Goal: Task Accomplishment & Management: Manage account settings

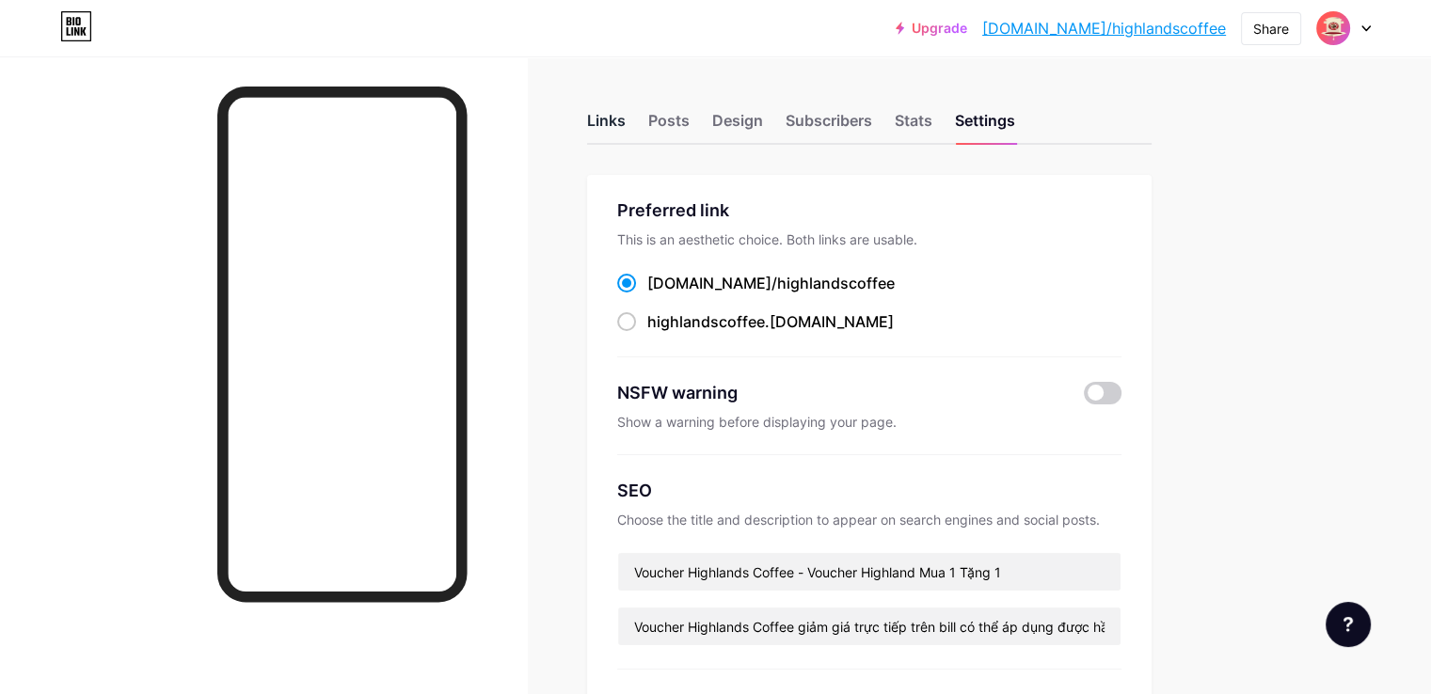
click at [626, 125] on div "Links" at bounding box center [606, 126] width 39 height 34
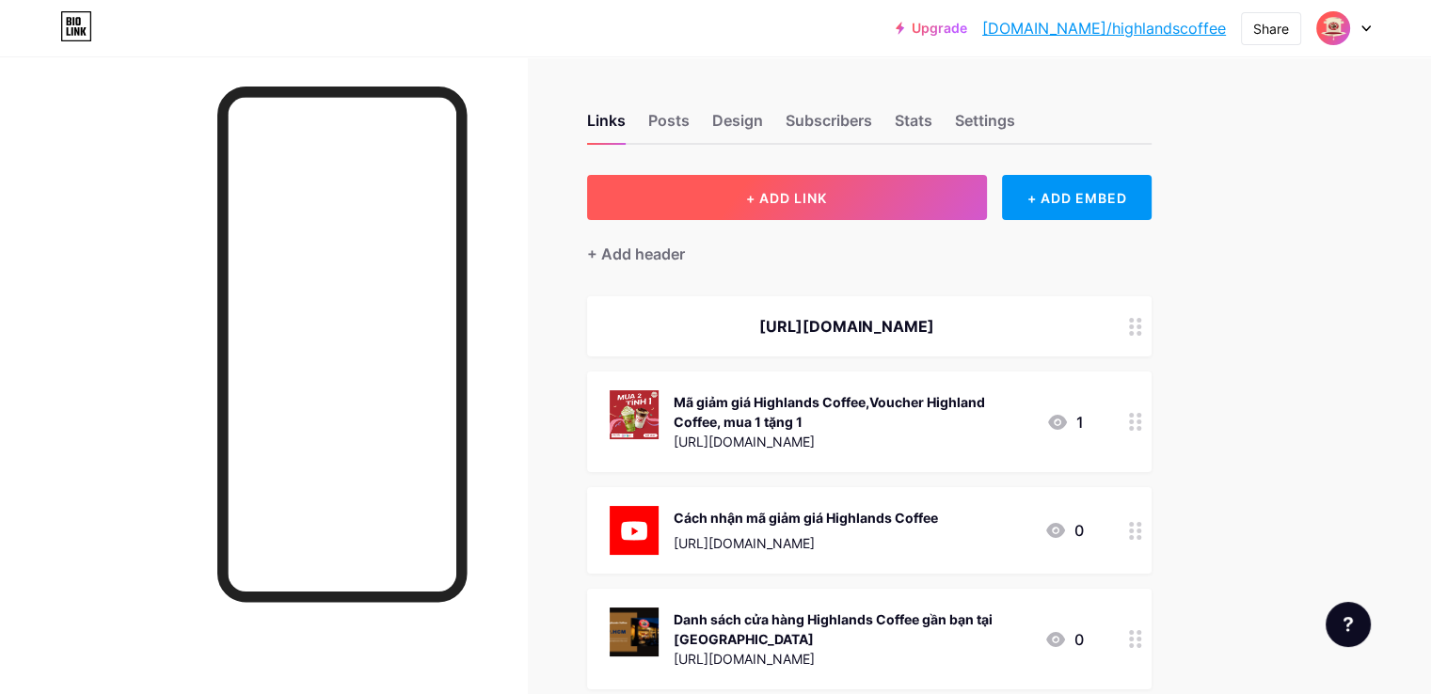
click at [827, 197] on span "+ ADD LINK" at bounding box center [786, 198] width 81 height 16
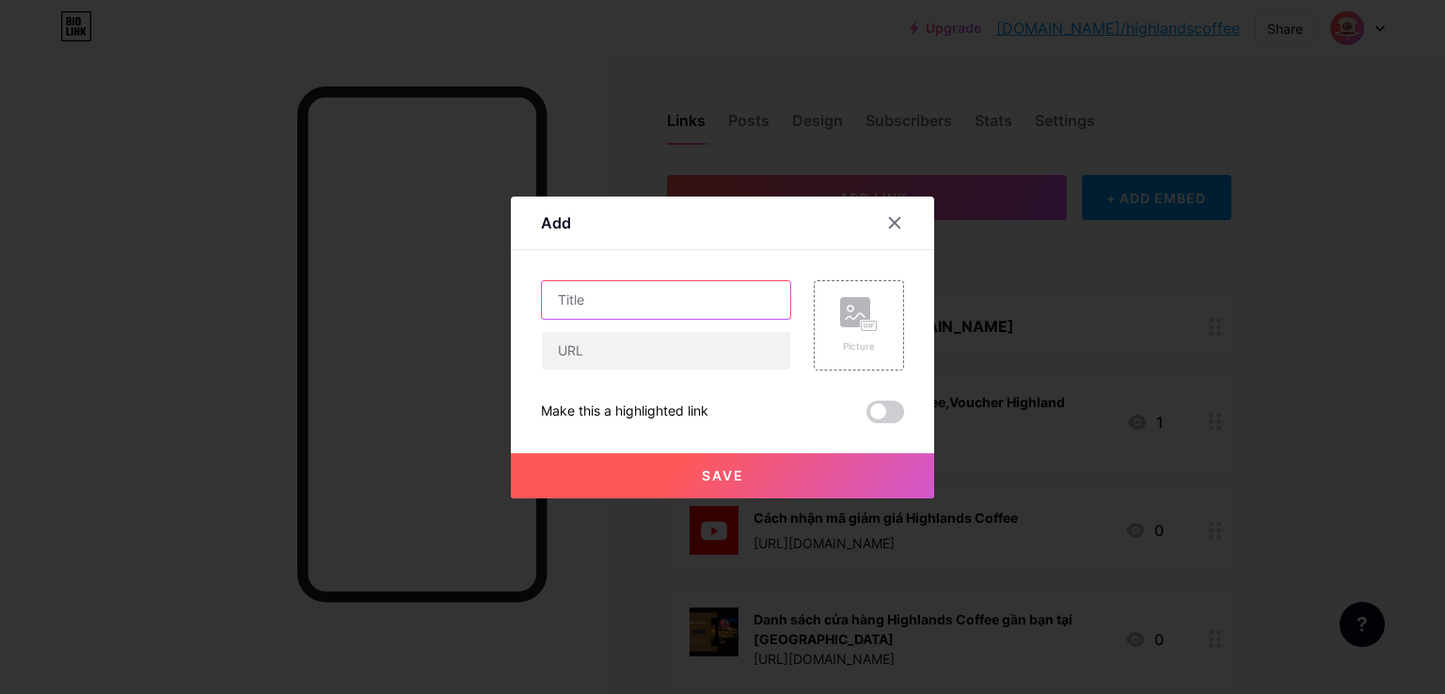
drag, startPoint x: 601, startPoint y: 301, endPoint x: 587, endPoint y: 359, distance: 60.0
click at [602, 302] on input "text" at bounding box center [666, 300] width 248 height 38
click at [591, 360] on input "text" at bounding box center [666, 351] width 248 height 38
paste input "[URL][DOMAIN_NAME]"
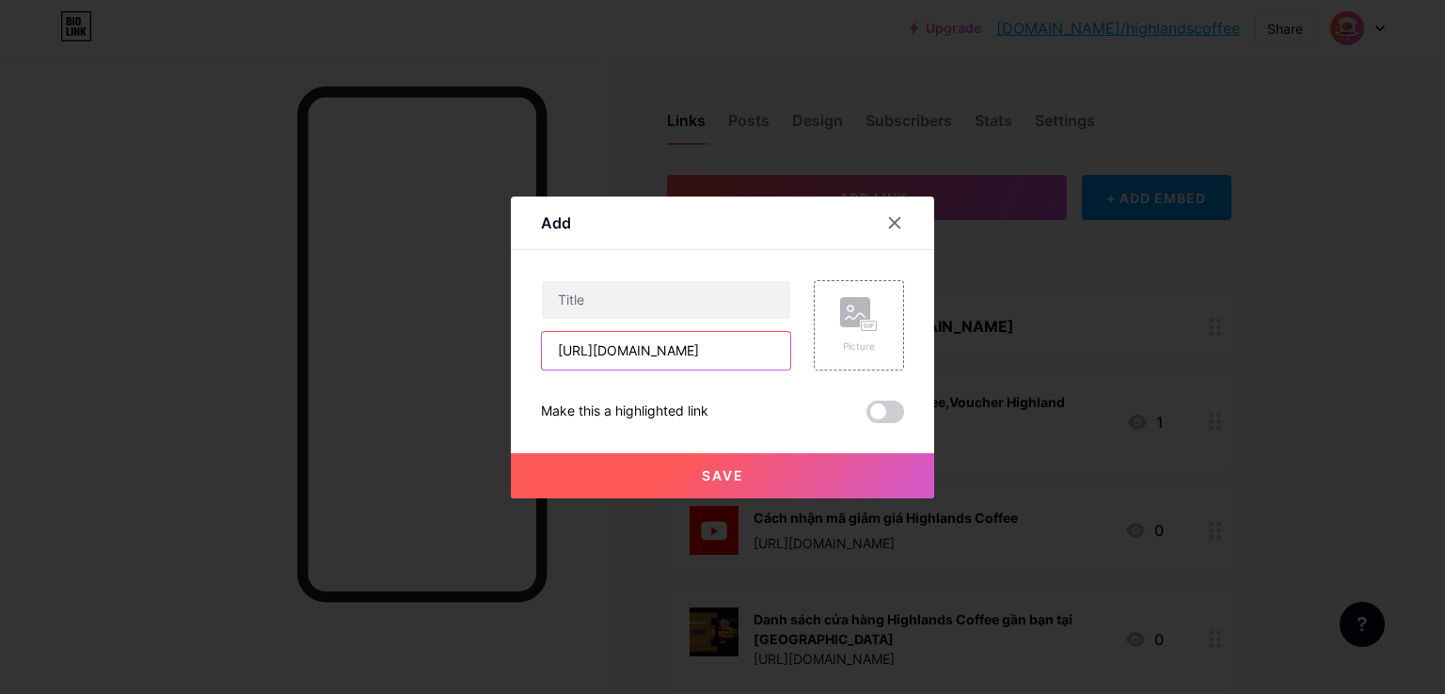
type input "[URL][DOMAIN_NAME]"
drag, startPoint x: 568, startPoint y: 299, endPoint x: 588, endPoint y: 298, distance: 19.8
click at [570, 299] on input "text" at bounding box center [666, 300] width 248 height 38
paste input "Máy pha cà phê mini: Top 10 sản phẩm giá tốt và chất lượng"
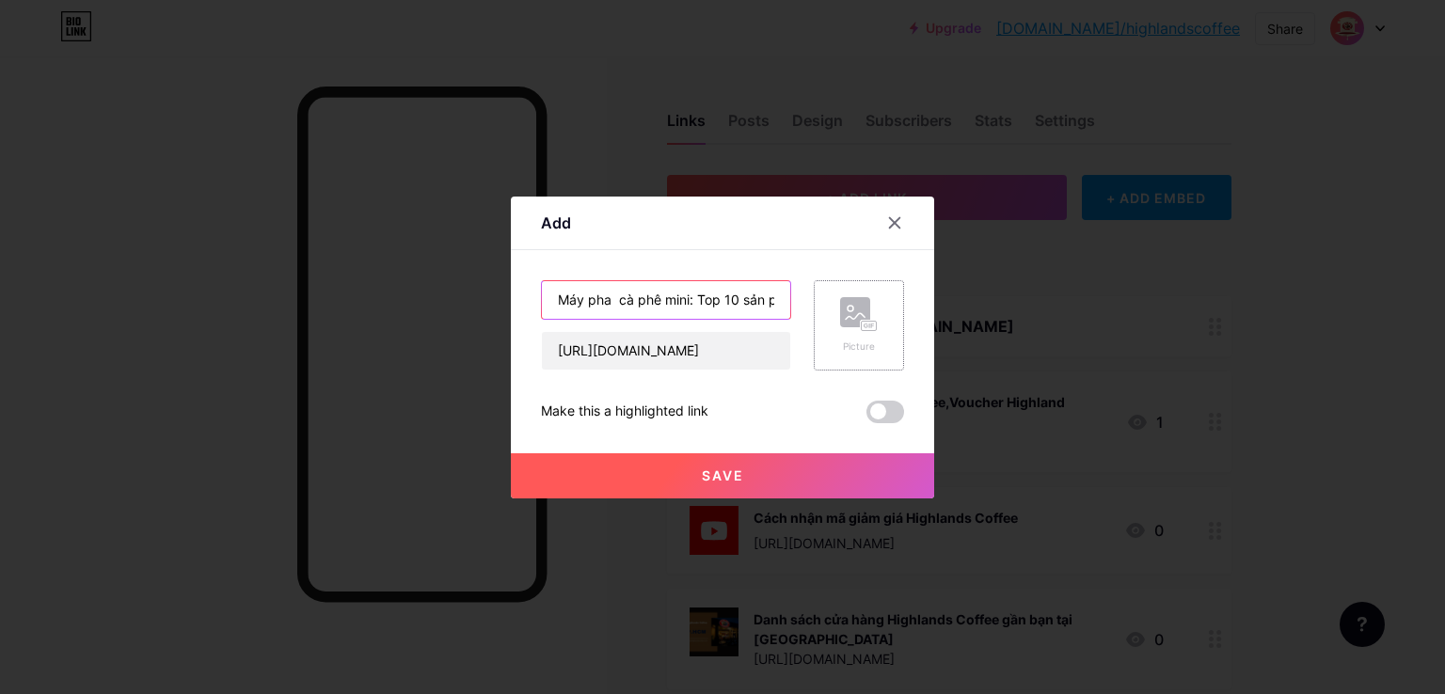
scroll to position [0, 158]
type input "Máy pha cà phê mini: Top 10 sản phẩm giá tốt và chất lượng"
click at [854, 332] on div "Picture" at bounding box center [859, 325] width 38 height 56
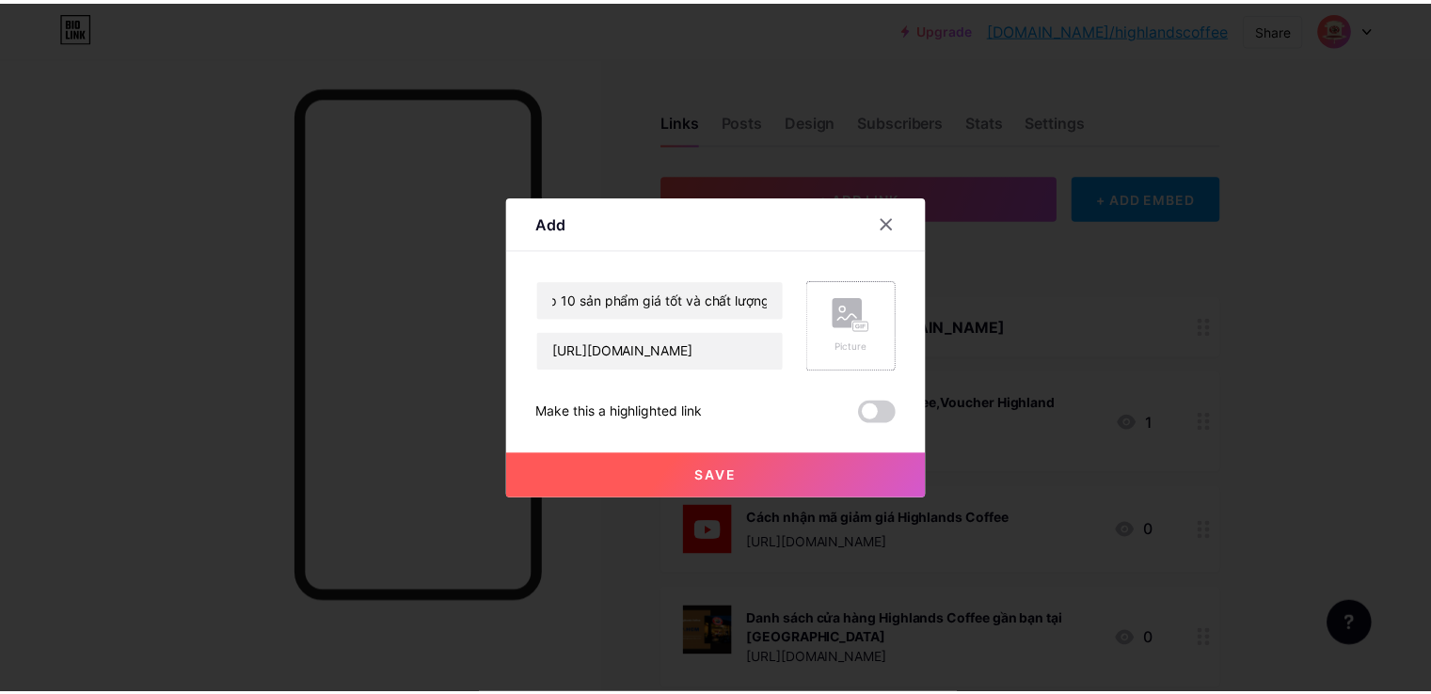
scroll to position [0, 0]
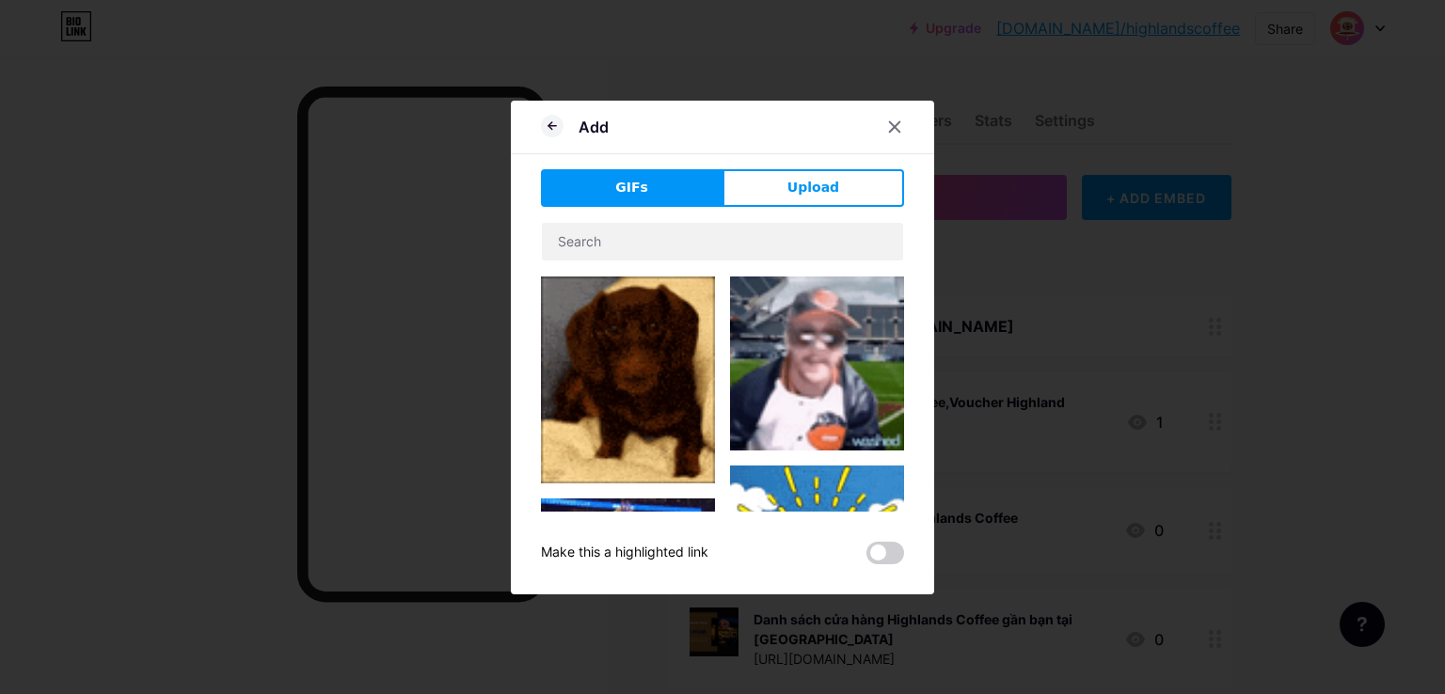
drag, startPoint x: 817, startPoint y: 180, endPoint x: 788, endPoint y: 196, distance: 33.3
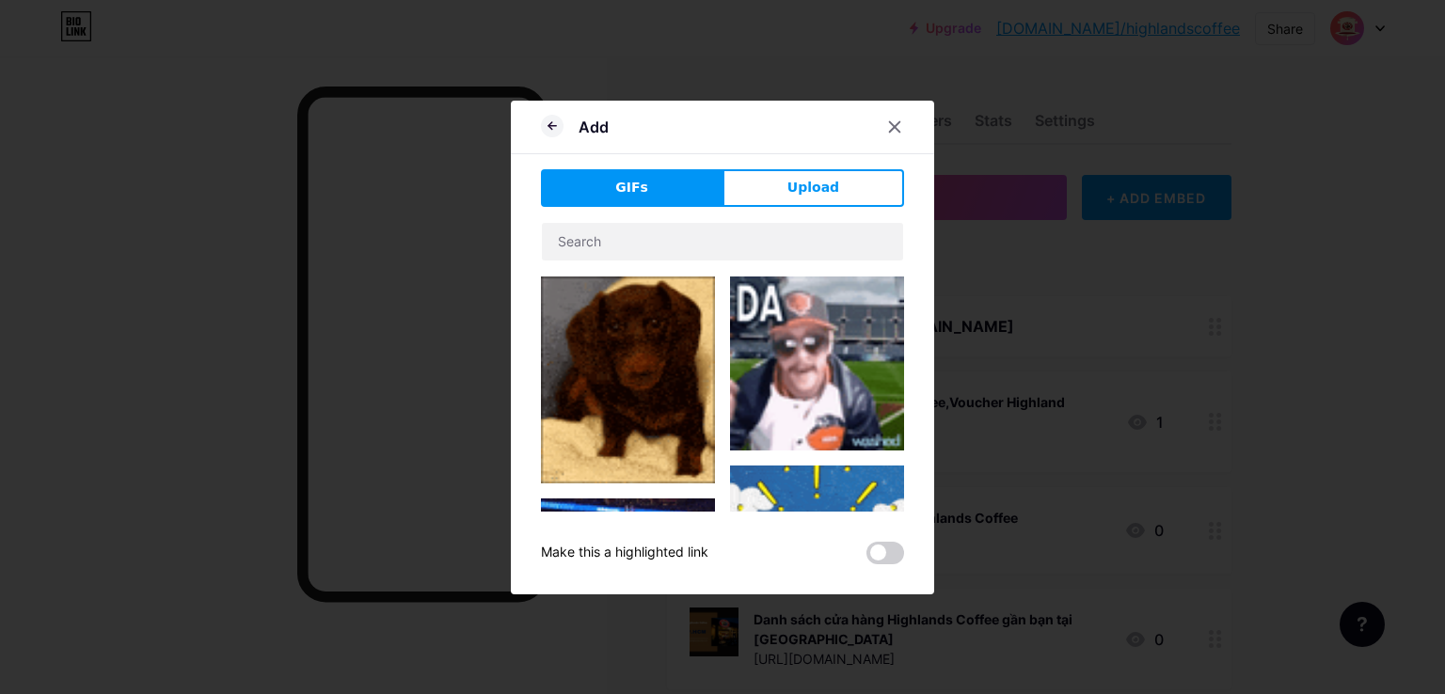
click at [814, 184] on span "Upload" at bounding box center [814, 188] width 52 height 20
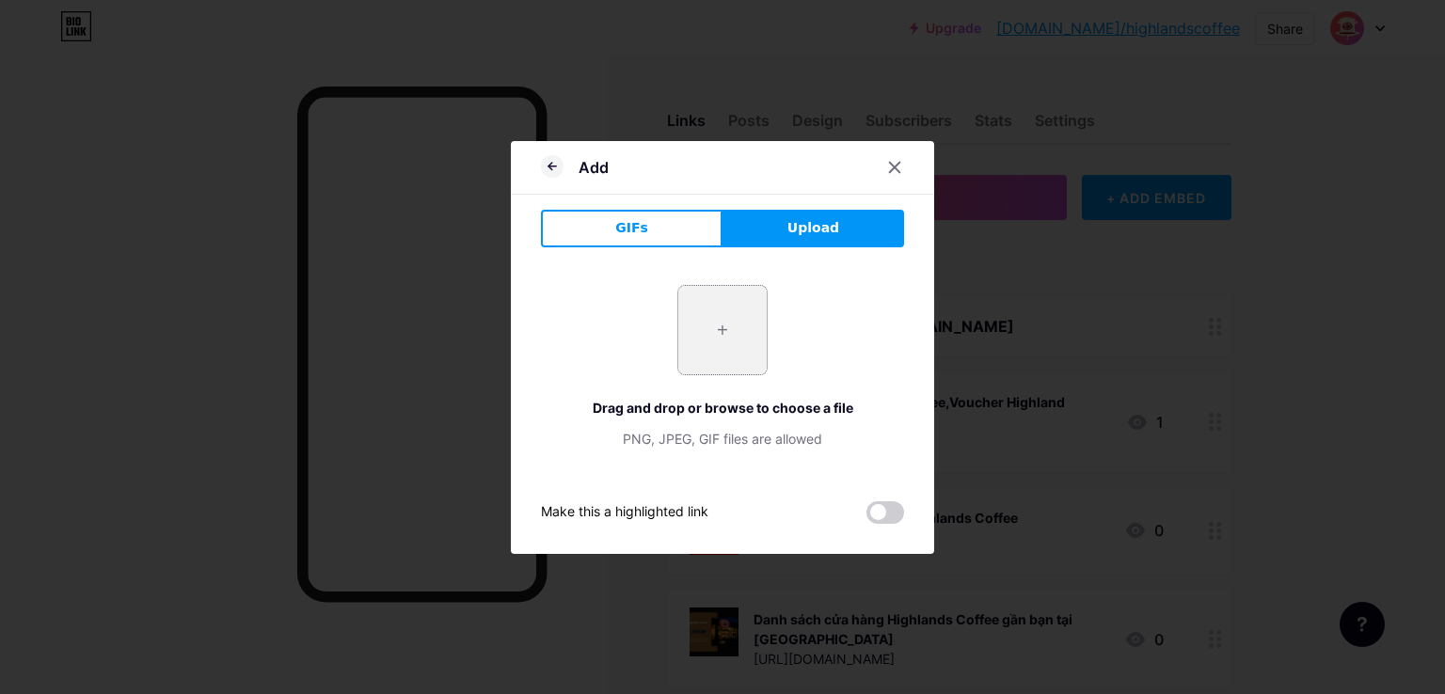
click at [742, 325] on input "file" at bounding box center [722, 330] width 88 height 88
type input "C:\fakepath\So sánh Cà phê pha máy và pha phin loại nào ngon hơn .png"
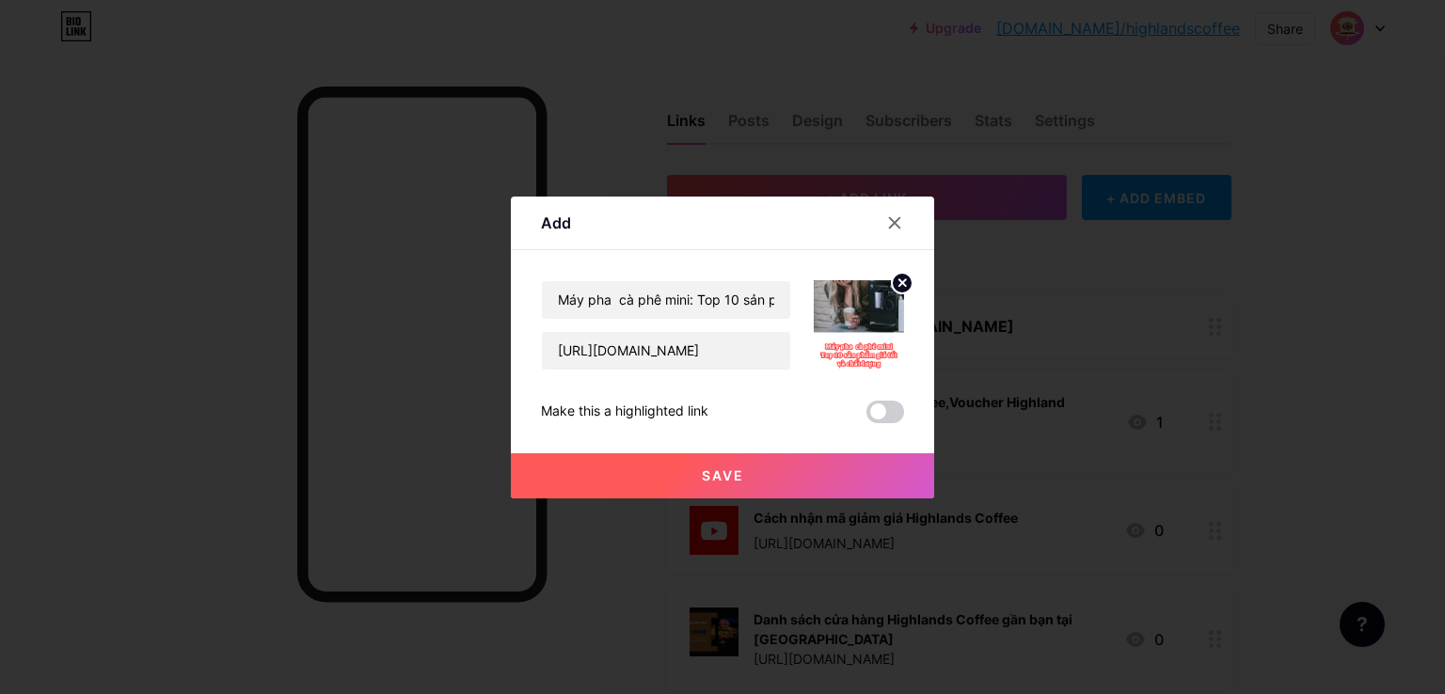
drag, startPoint x: 686, startPoint y: 485, endPoint x: 659, endPoint y: 490, distance: 27.9
click at [686, 486] on button "Save" at bounding box center [722, 476] width 423 height 45
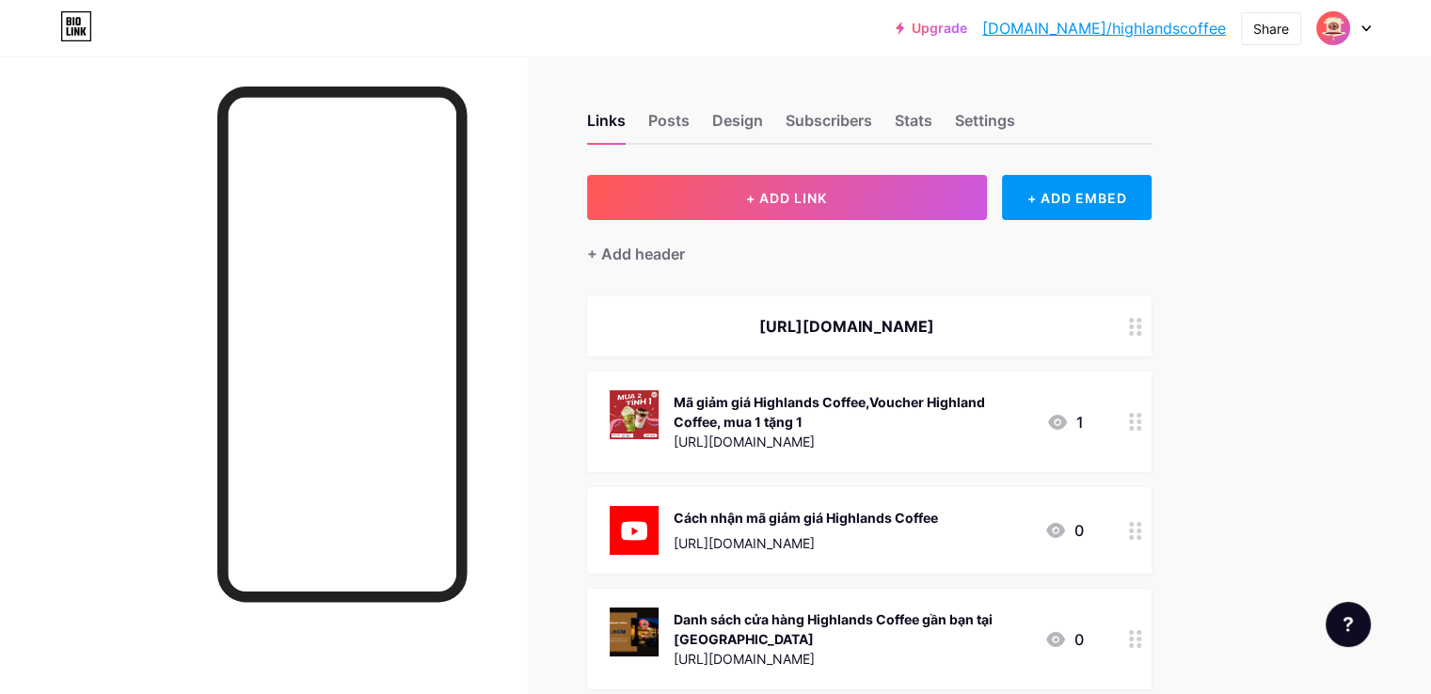
scroll to position [471, 0]
click at [1015, 121] on div "Settings" at bounding box center [985, 126] width 60 height 34
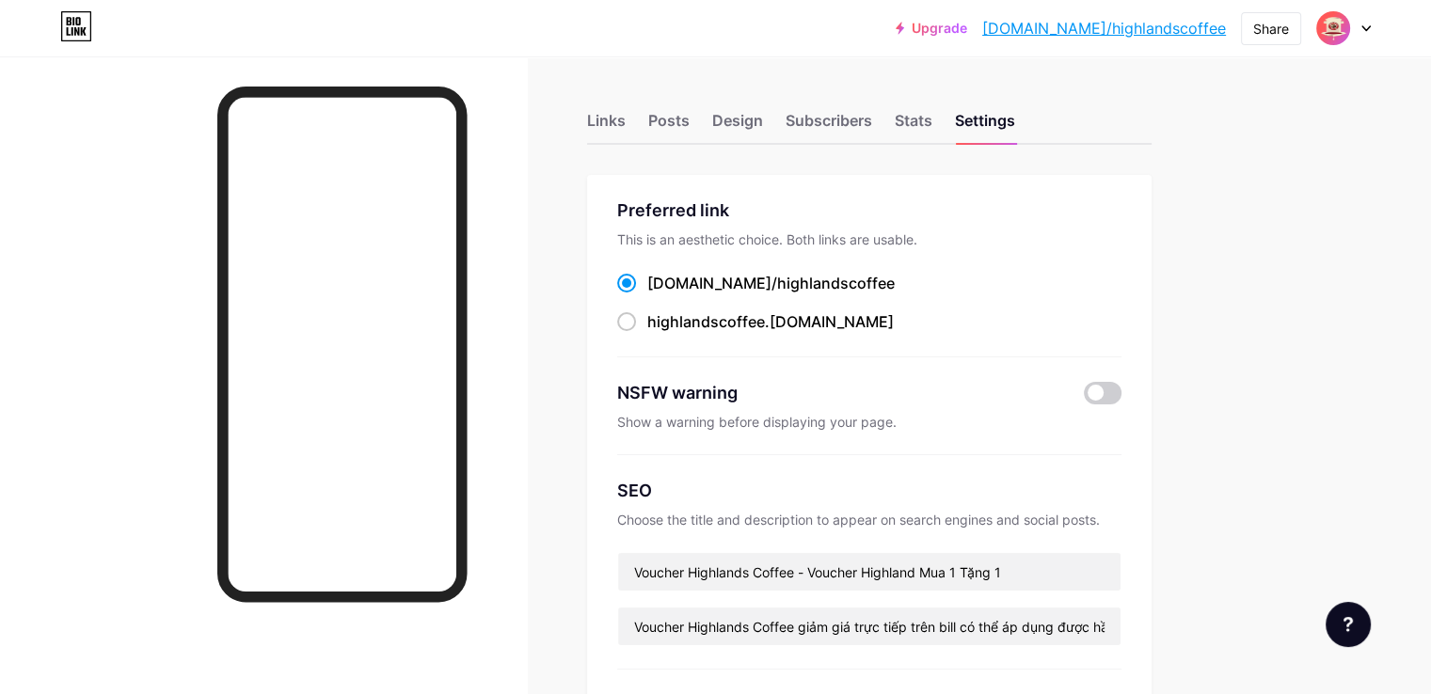
scroll to position [188, 0]
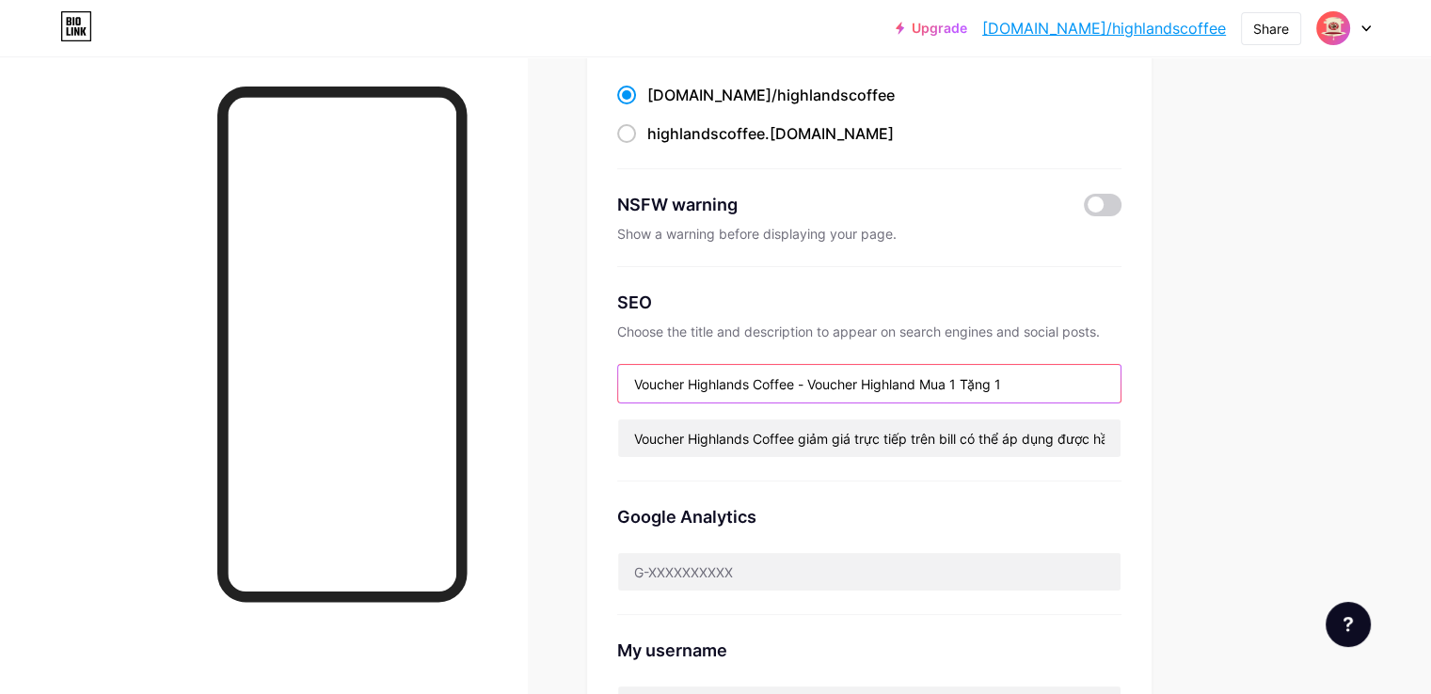
drag, startPoint x: 713, startPoint y: 389, endPoint x: 875, endPoint y: 388, distance: 161.9
click at [875, 388] on input "Voucher Highlands Coffee - Voucher Highland Mua 1 Tặng 1" at bounding box center [869, 384] width 503 height 38
click at [109, 504] on div at bounding box center [263, 403] width 527 height 694
drag, startPoint x: 711, startPoint y: 390, endPoint x: 881, endPoint y: 390, distance: 169.4
click at [881, 390] on input "Voucher Highlands Coffee - Voucher Highland Mua 1 Tặng 1" at bounding box center [869, 384] width 503 height 38
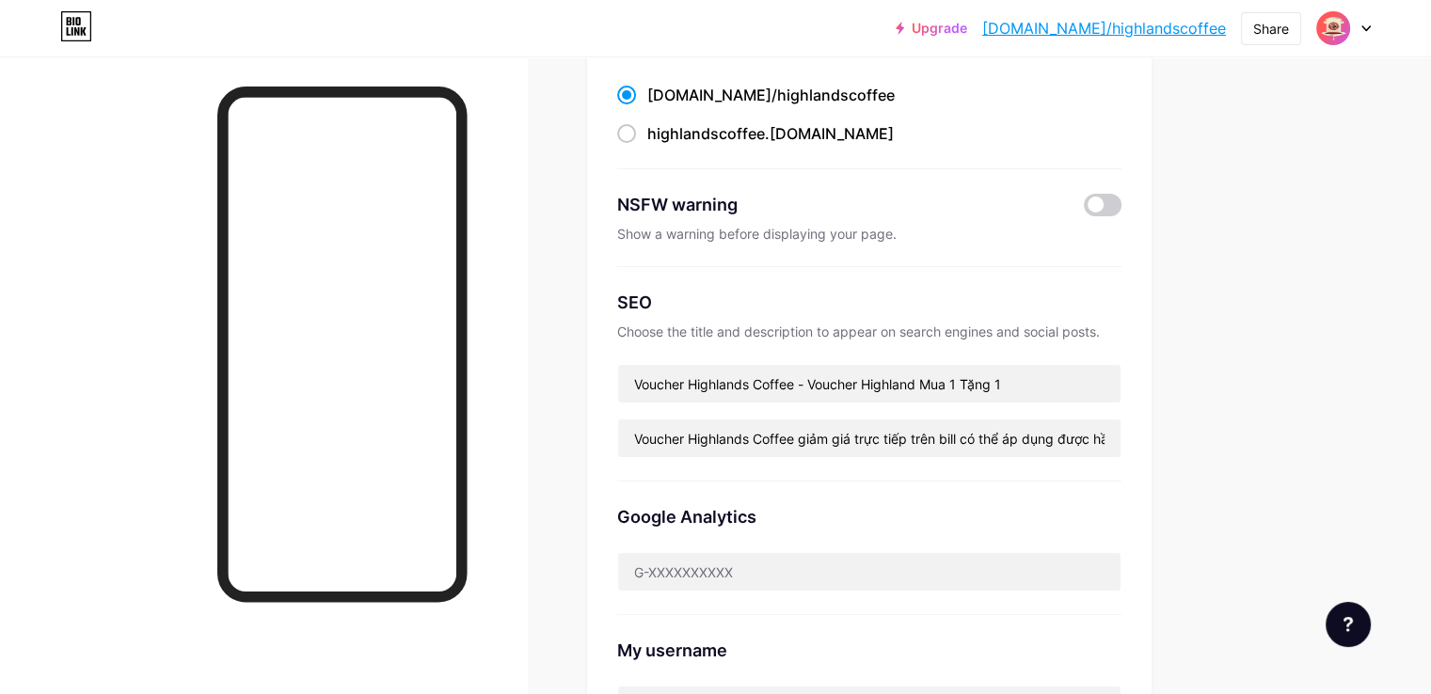
click at [40, 110] on div at bounding box center [263, 403] width 527 height 694
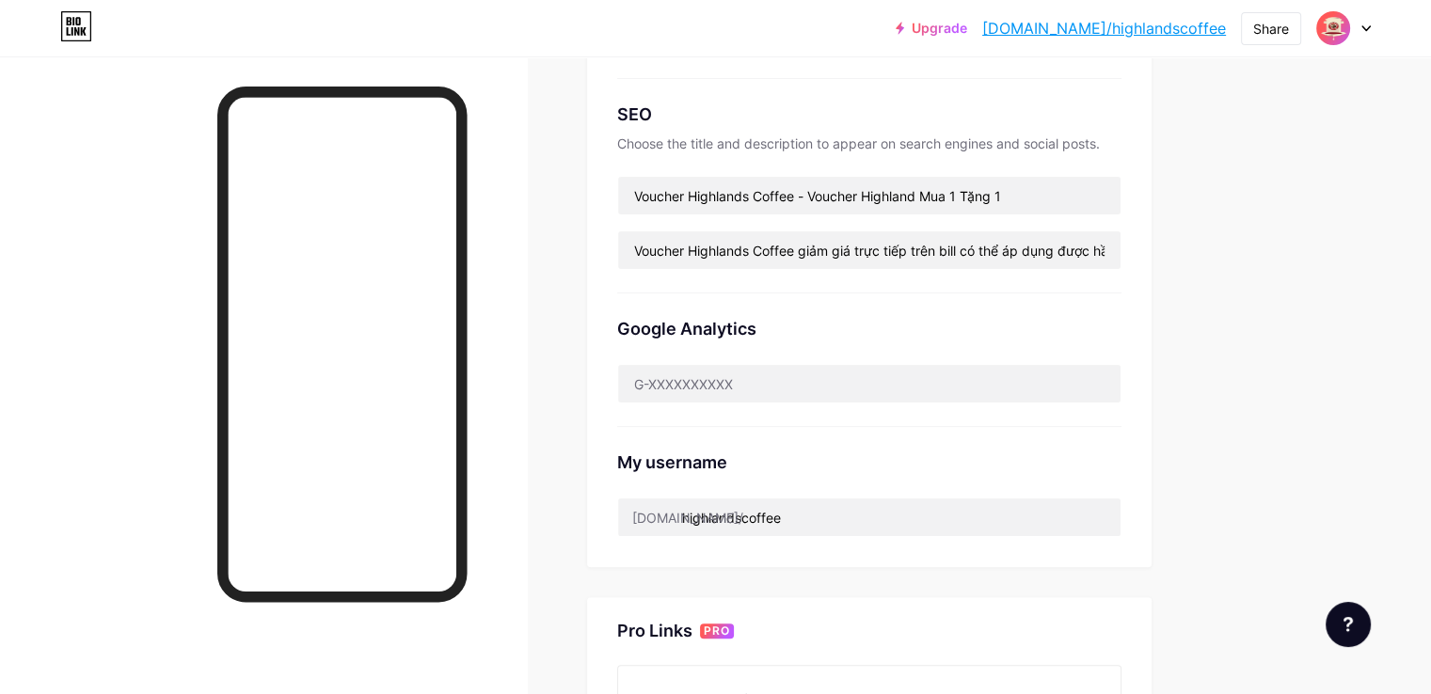
scroll to position [0, 0]
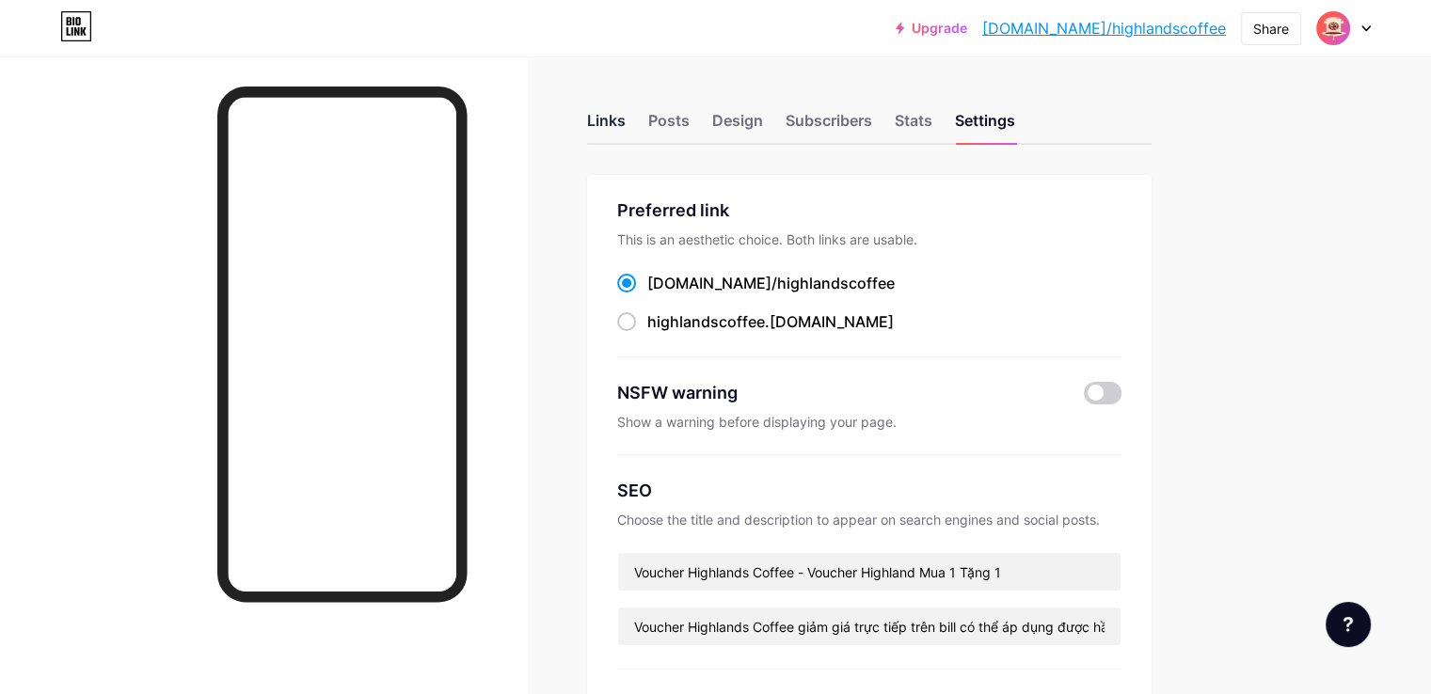
click at [626, 119] on div "Links" at bounding box center [606, 126] width 39 height 34
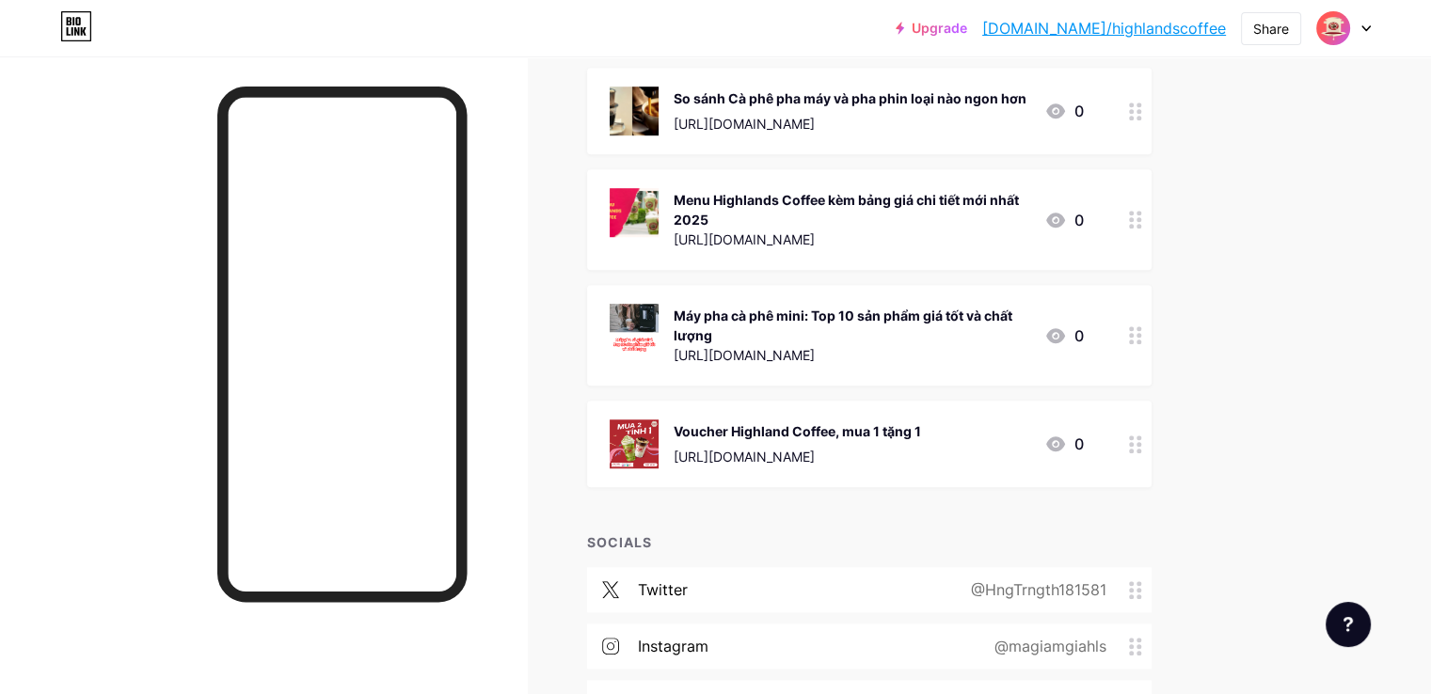
scroll to position [1668, 0]
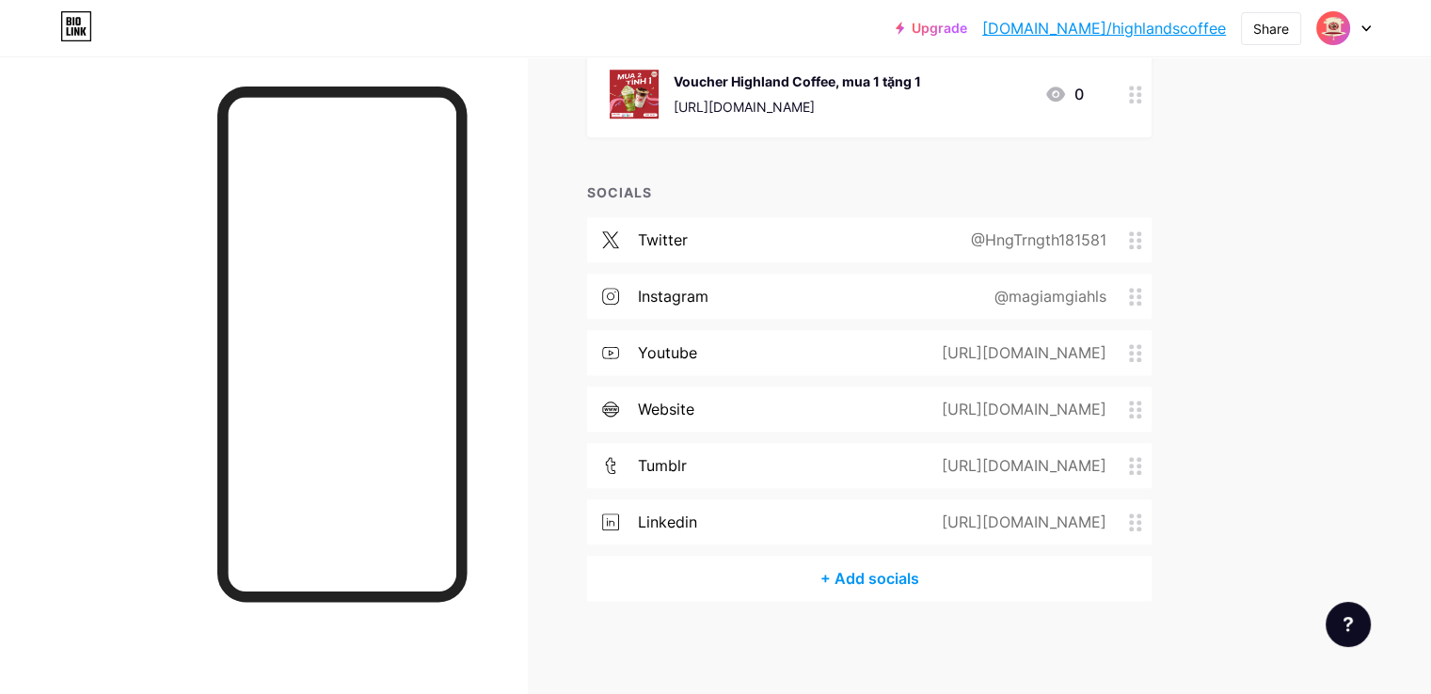
click at [962, 581] on div "+ Add socials" at bounding box center [869, 578] width 565 height 45
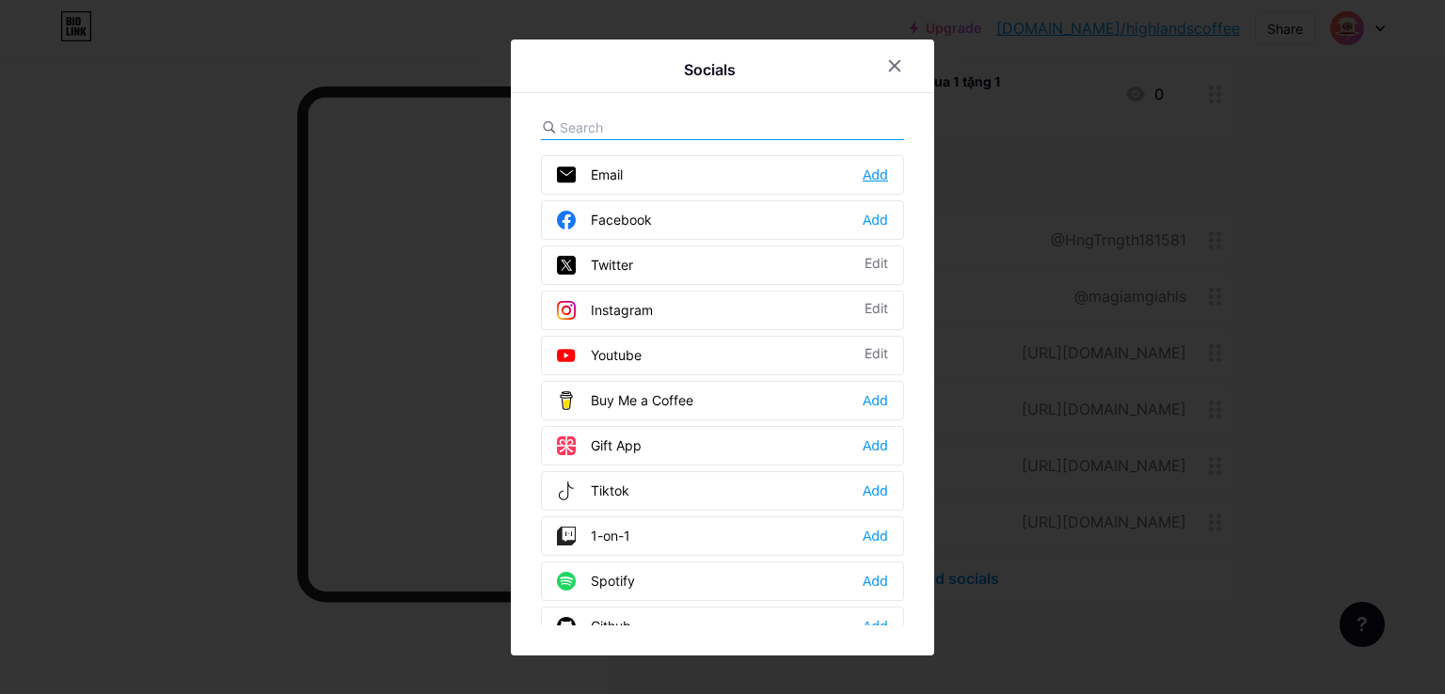
click at [881, 170] on div "Add" at bounding box center [875, 175] width 25 height 19
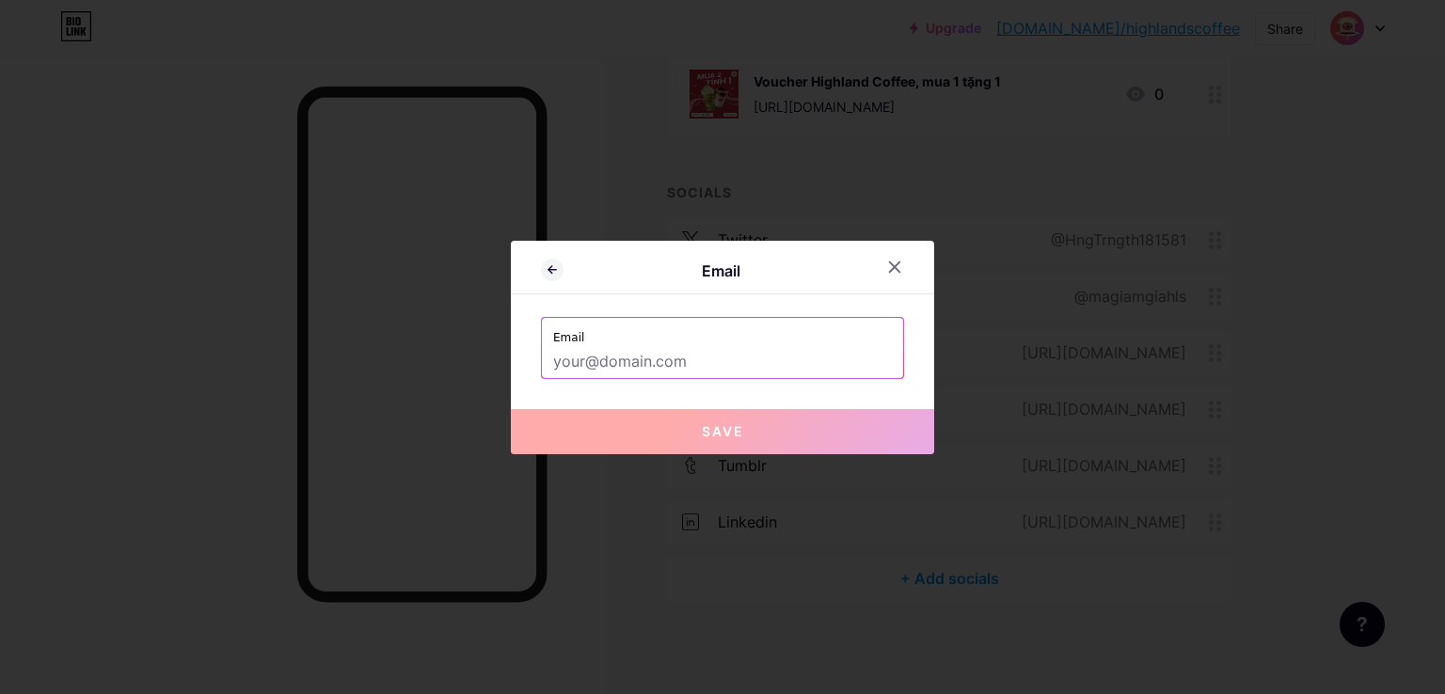
click at [698, 333] on label "Email" at bounding box center [722, 332] width 339 height 28
click at [678, 353] on input "text" at bounding box center [722, 362] width 339 height 32
paste input "[EMAIL_ADDRESS][DOMAIN_NAME]"
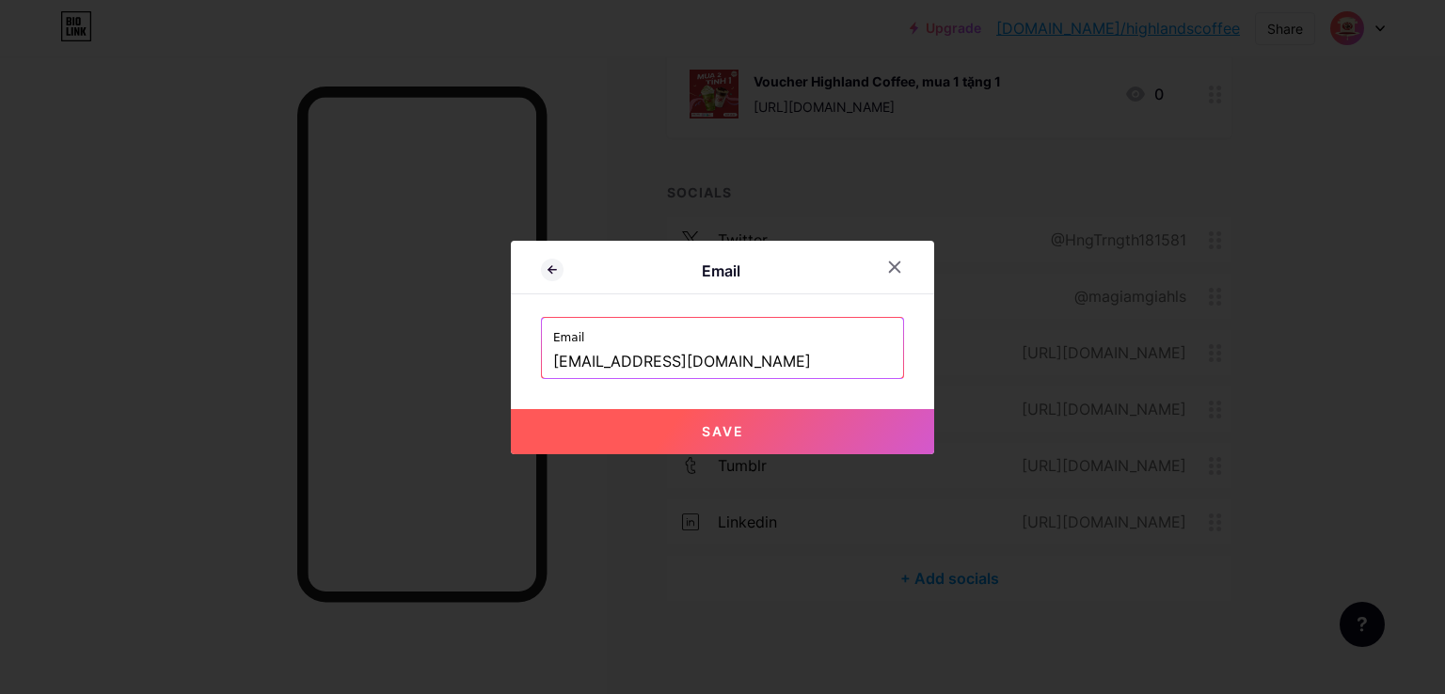
click at [695, 423] on button "Save" at bounding box center [722, 431] width 423 height 45
type input "mailto:magiamgiahighlandscoffe@gmail.com"
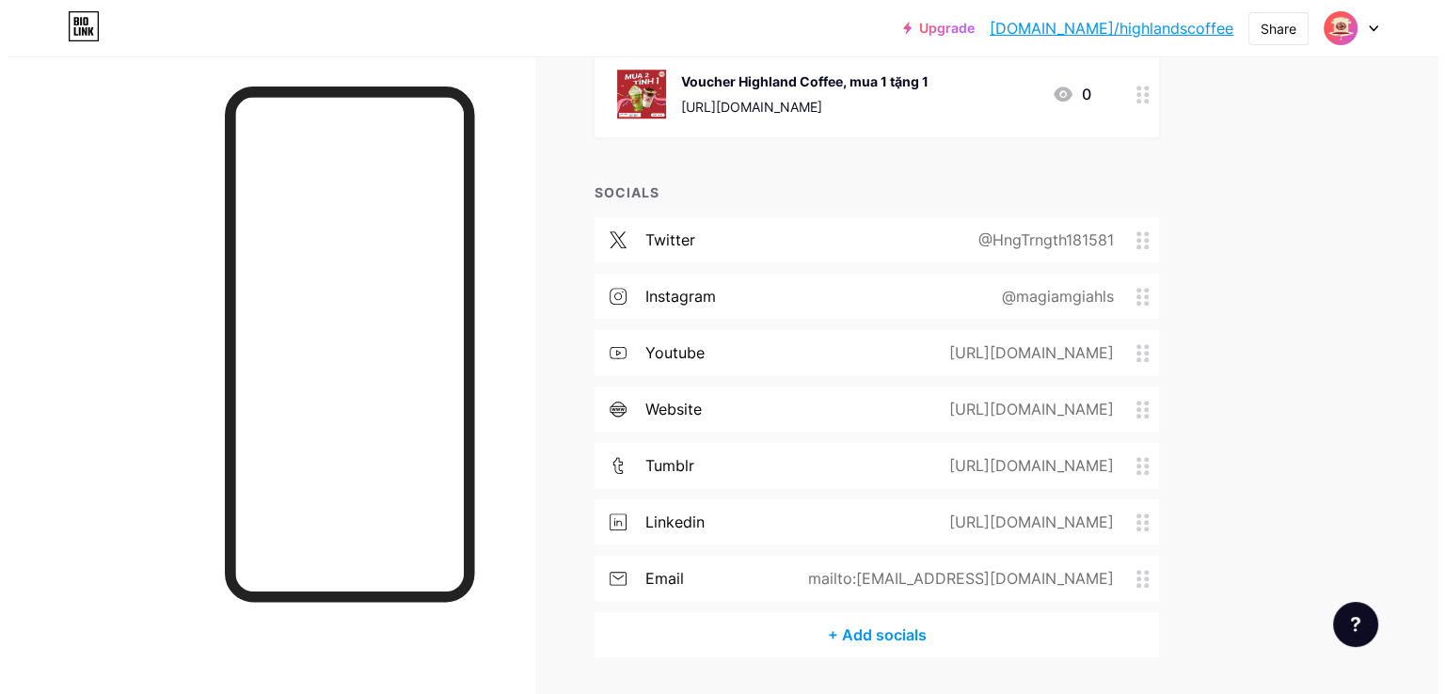
scroll to position [1724, 0]
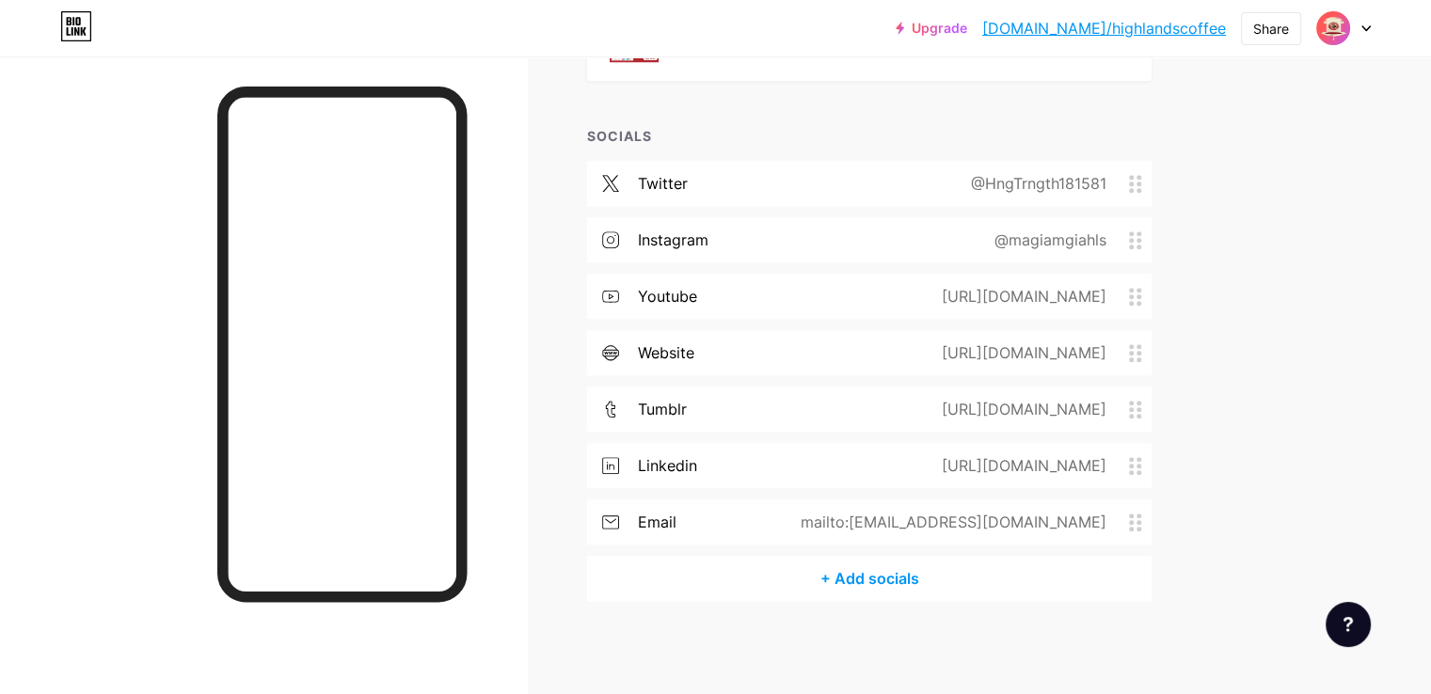
click at [984, 574] on div "+ Add socials" at bounding box center [869, 578] width 565 height 45
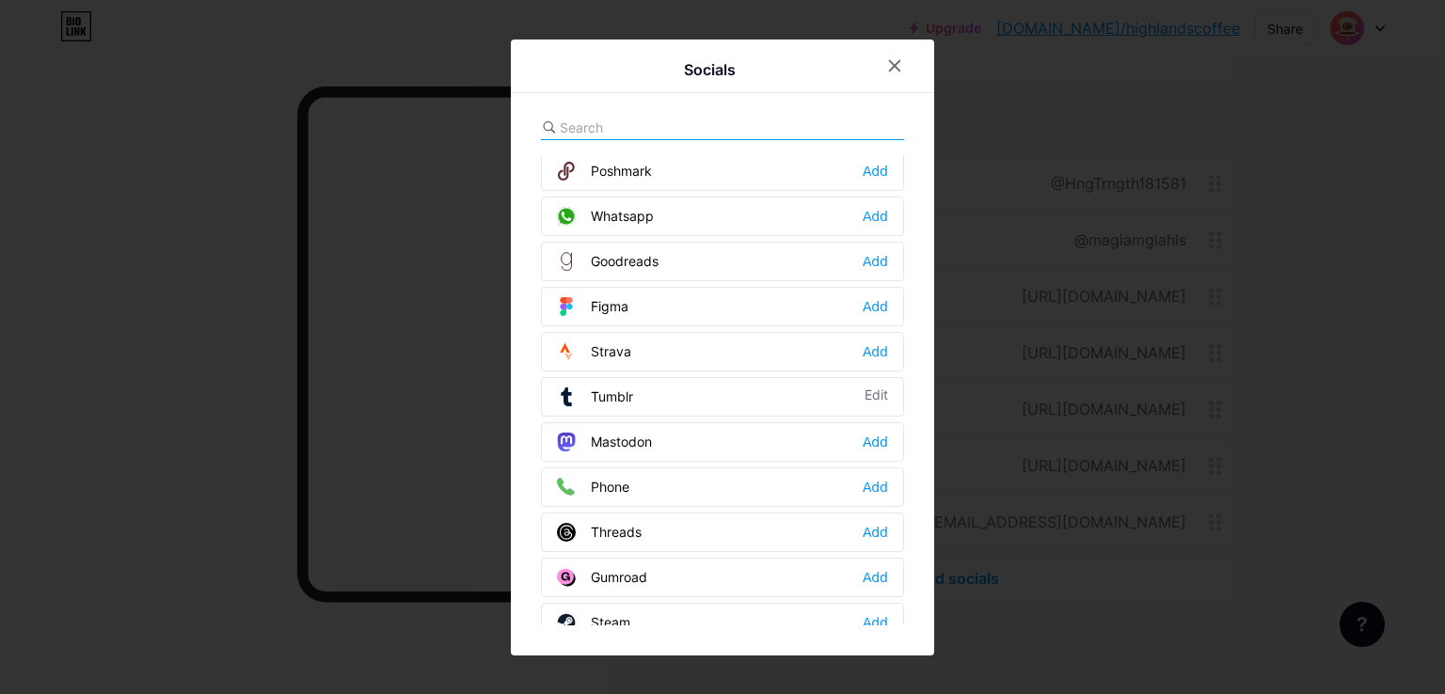
scroll to position [1679, 0]
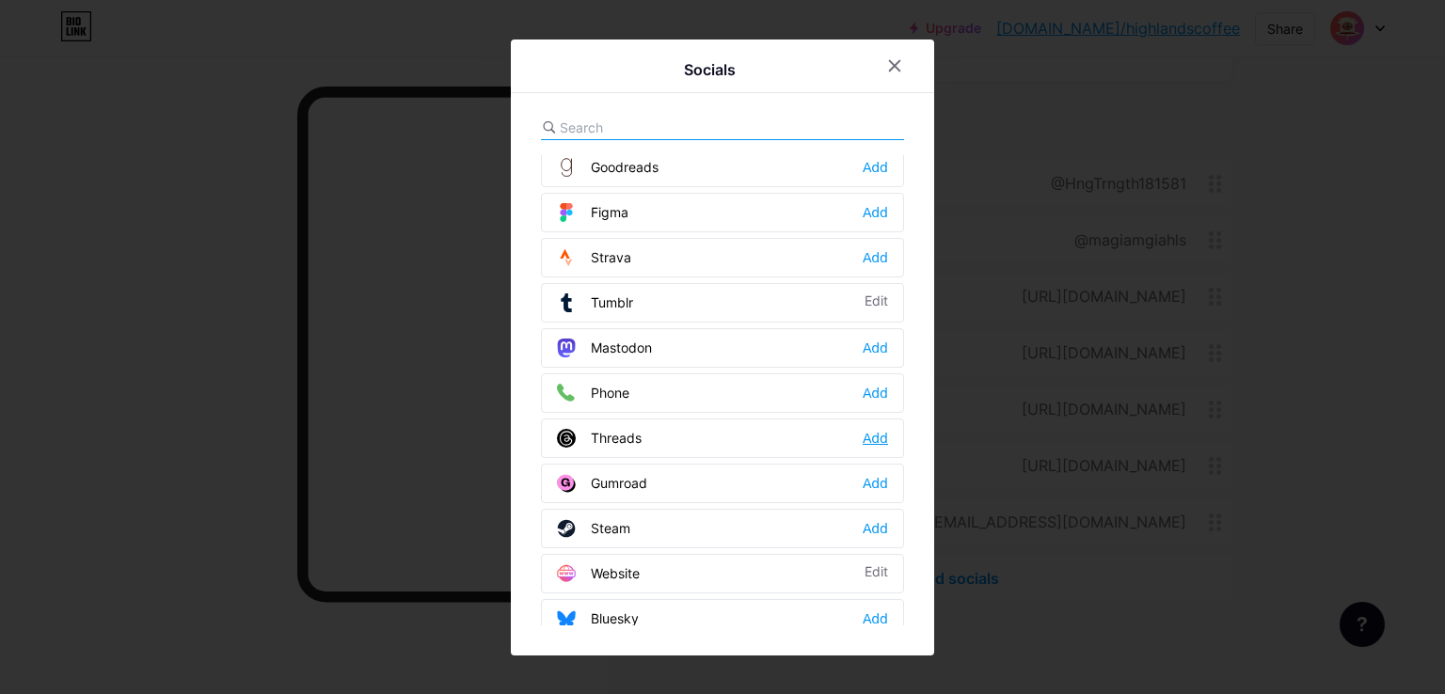
click at [878, 429] on div "Add" at bounding box center [875, 438] width 25 height 19
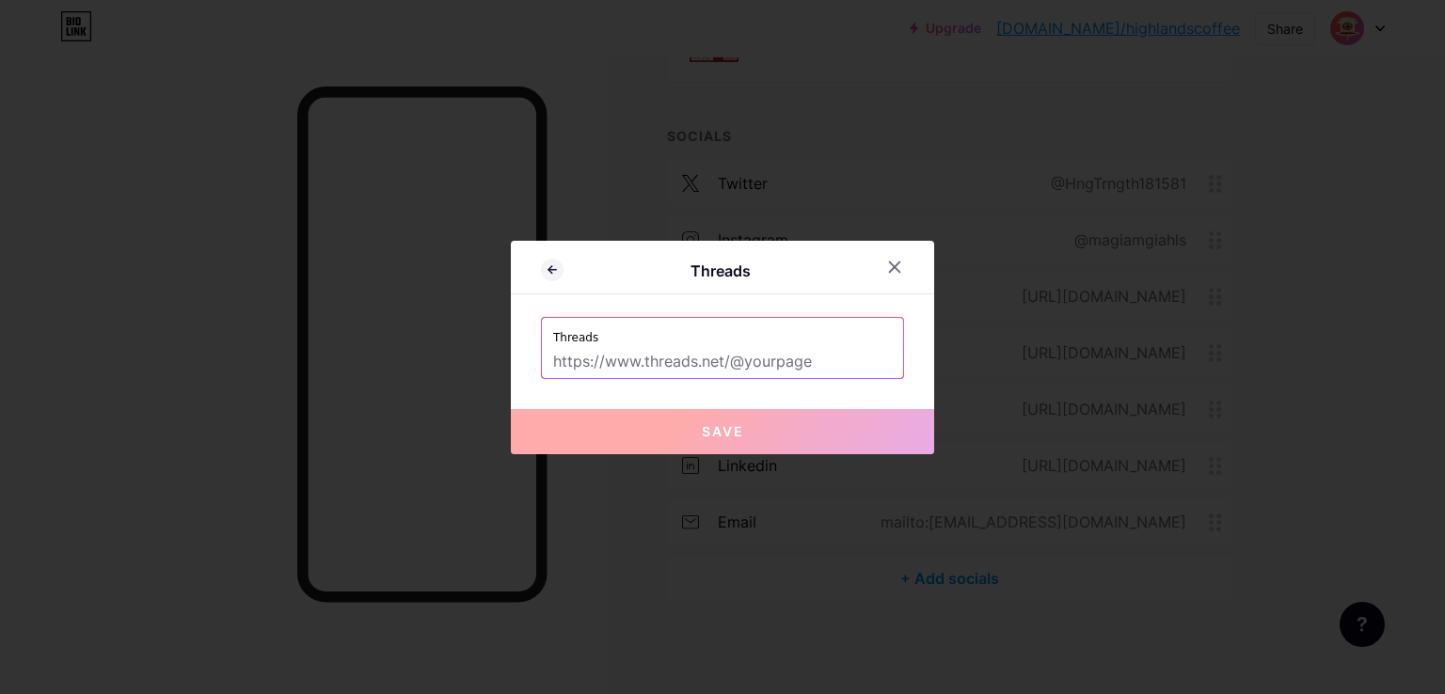
click at [660, 362] on input "text" at bounding box center [722, 362] width 339 height 32
paste input "https://www.threads.com/@magiamgiahls"
type input "https://www.threads.com/@magiamgiahls"
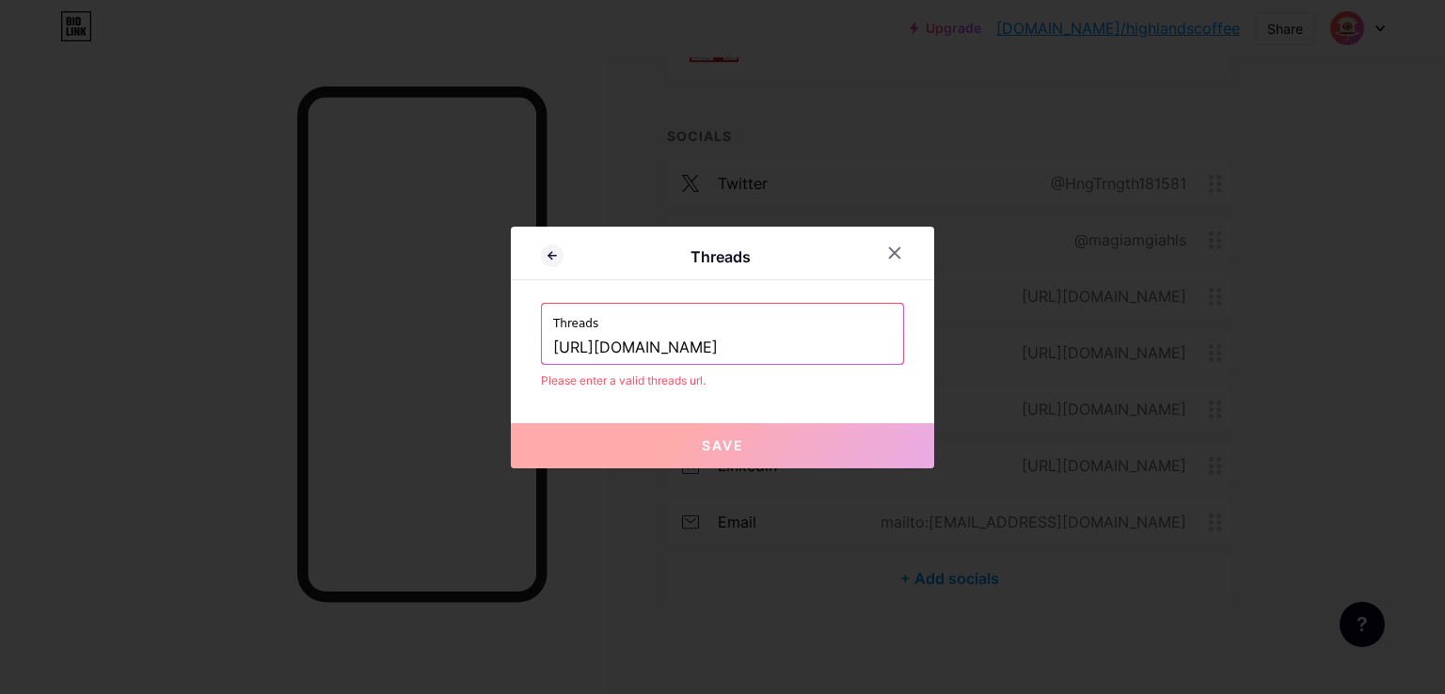
click at [734, 343] on input "https://www.threads.com/@magiamgiahls" at bounding box center [722, 348] width 339 height 32
click at [832, 345] on input "text" at bounding box center [722, 348] width 339 height 32
paste input "https://www.threads.com/@magiamgiahls"
type input "https://www.threads.com/@magiamgiahls"
click at [551, 347] on div "Threads https://www.threads.com/@magiamgiahls" at bounding box center [722, 334] width 361 height 60
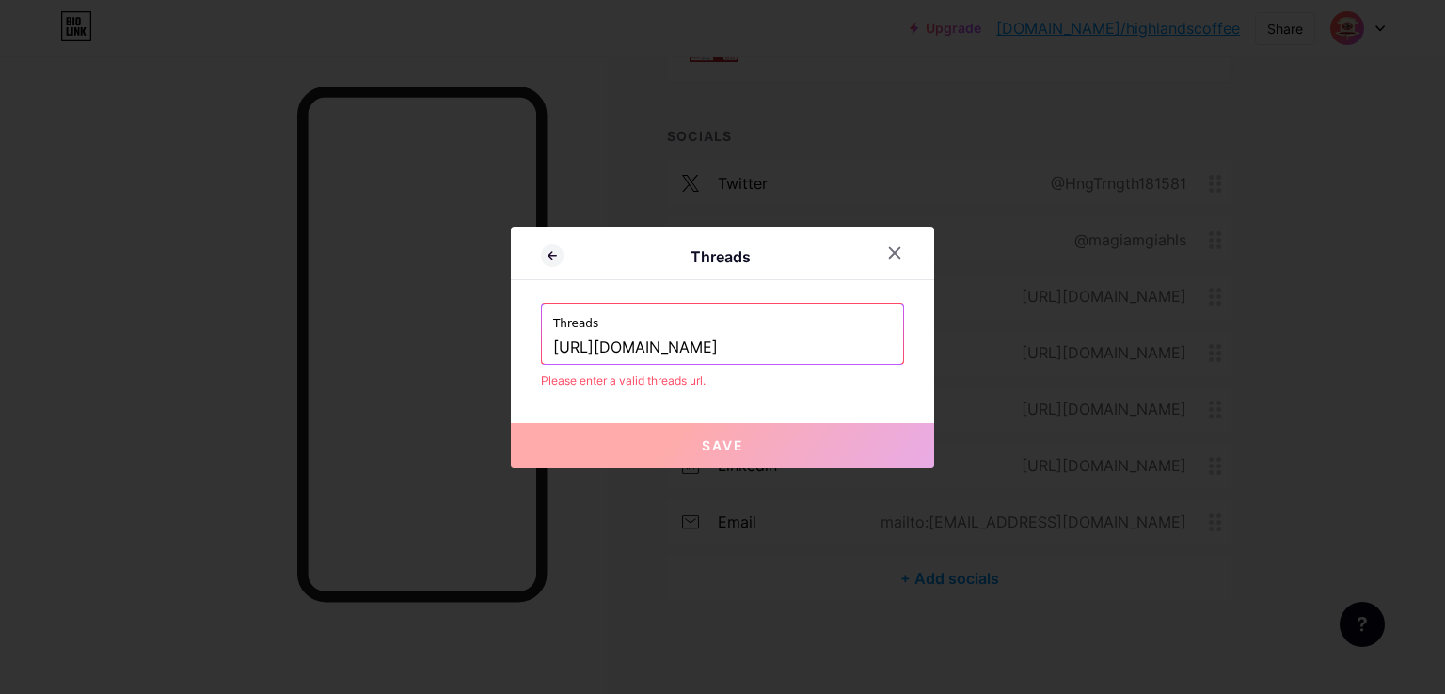
click at [553, 347] on input "https://www.threads.com/@magiamgiahls" at bounding box center [722, 348] width 339 height 32
drag, startPoint x: 554, startPoint y: 347, endPoint x: 493, endPoint y: 347, distance: 61.2
click at [496, 347] on div "Threads Threads https://www.threads.com/@magiamgiahls Please enter a valid thre…" at bounding box center [722, 347] width 1445 height 694
drag, startPoint x: 713, startPoint y: 453, endPoint x: 824, endPoint y: 365, distance: 141.4
click at [713, 455] on button "Save" at bounding box center [722, 445] width 423 height 45
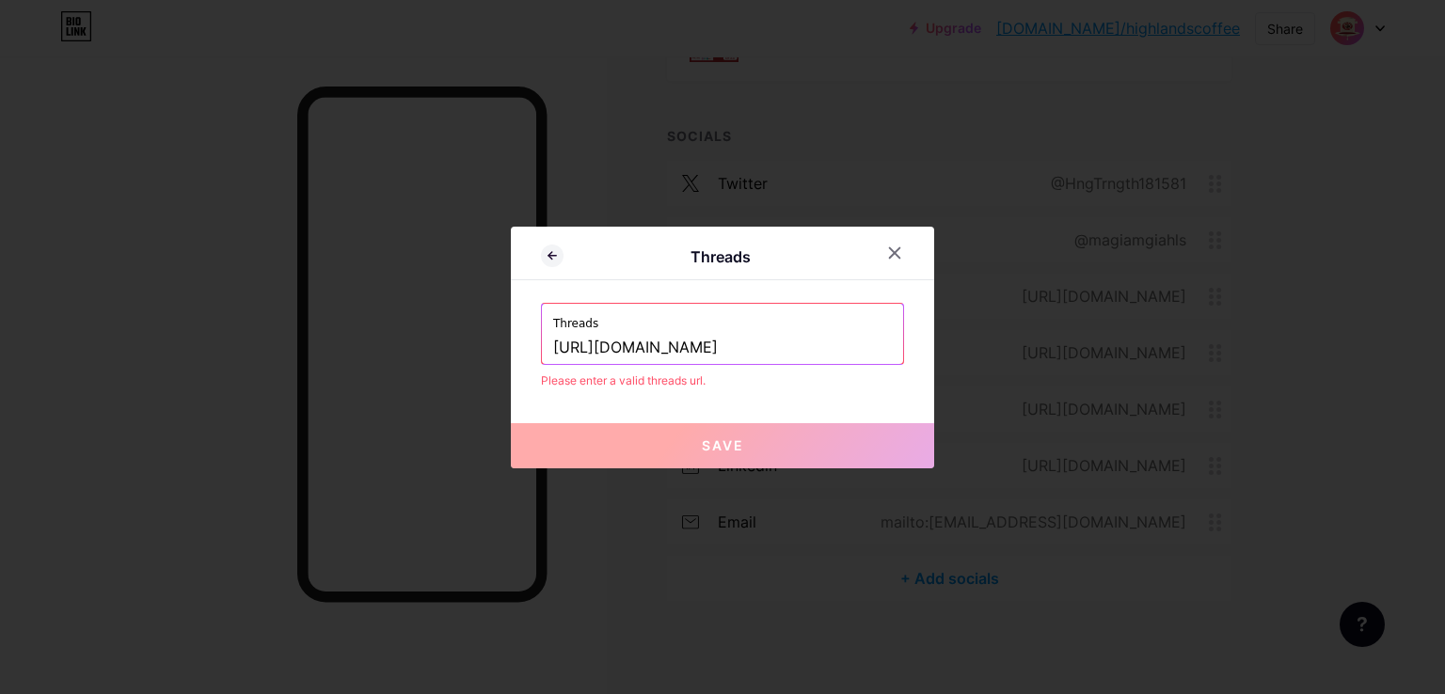
click at [897, 252] on icon at bounding box center [894, 253] width 15 height 15
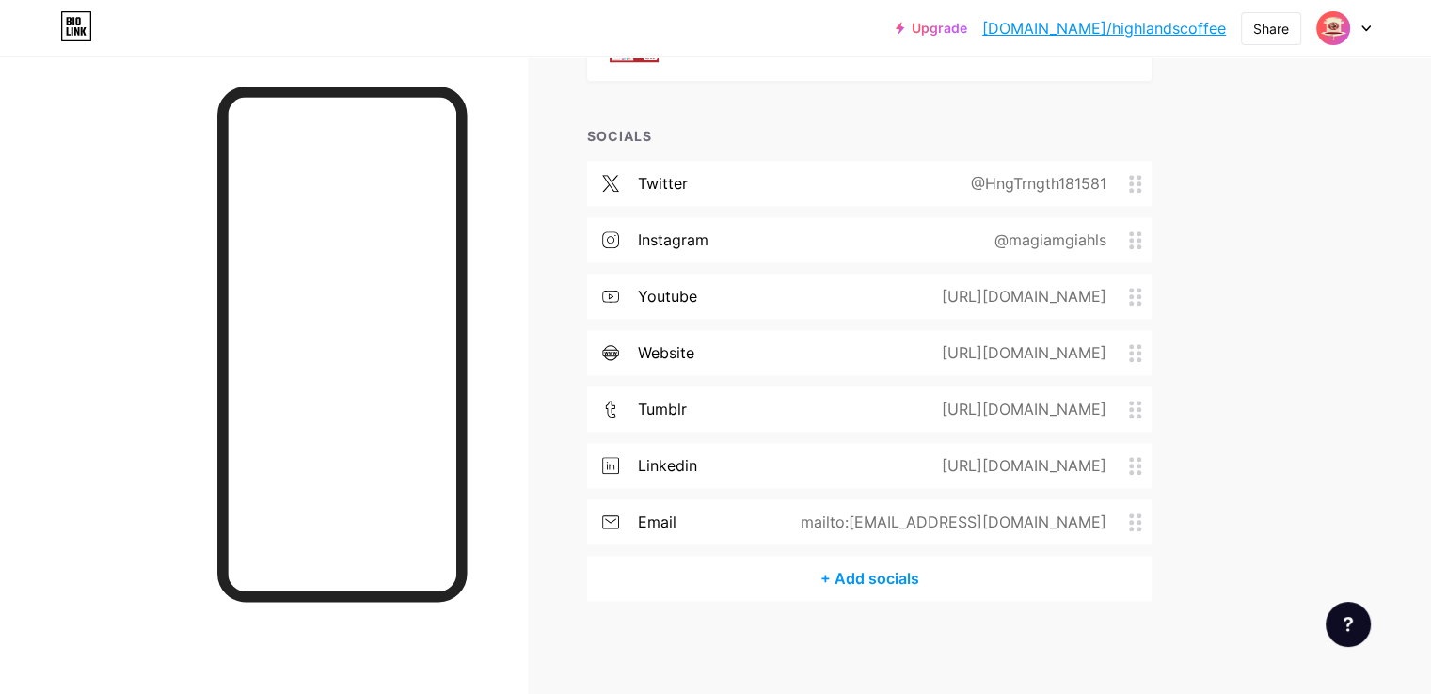
click at [986, 573] on div "+ Add socials" at bounding box center [869, 578] width 565 height 45
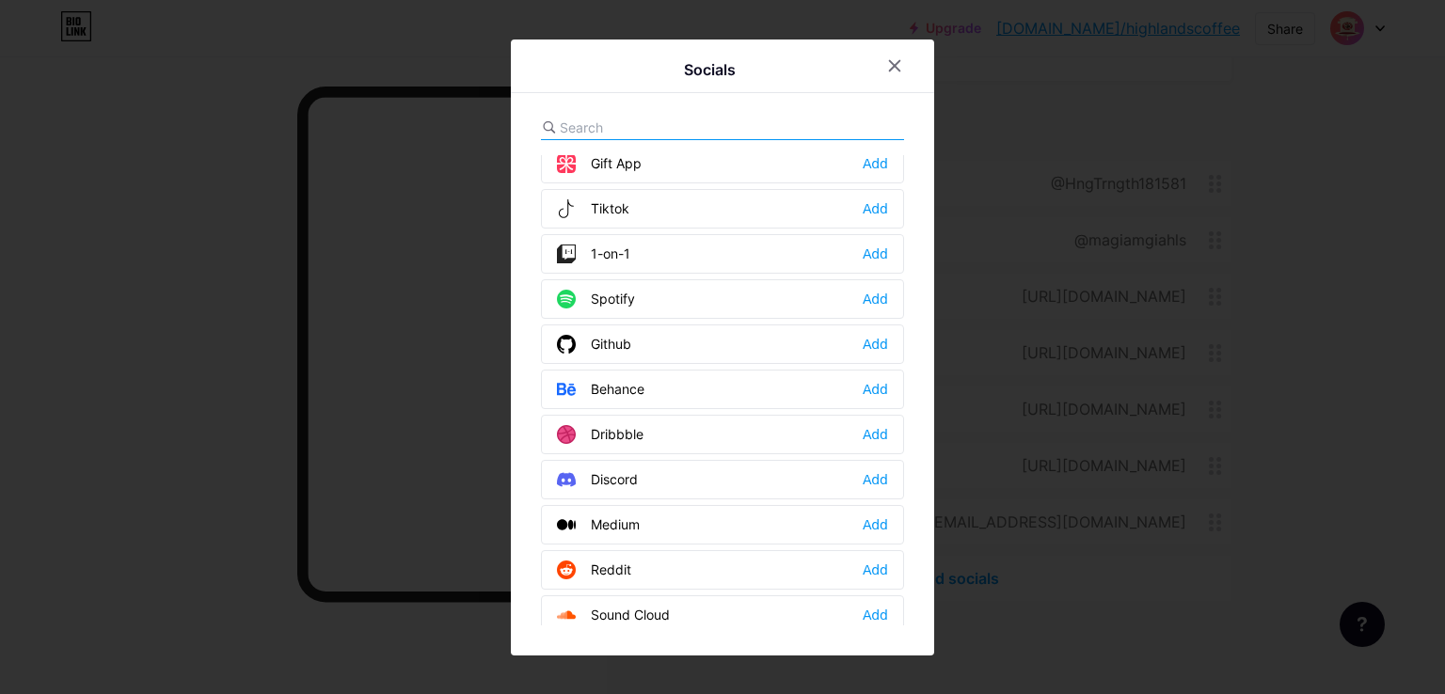
scroll to position [0, 0]
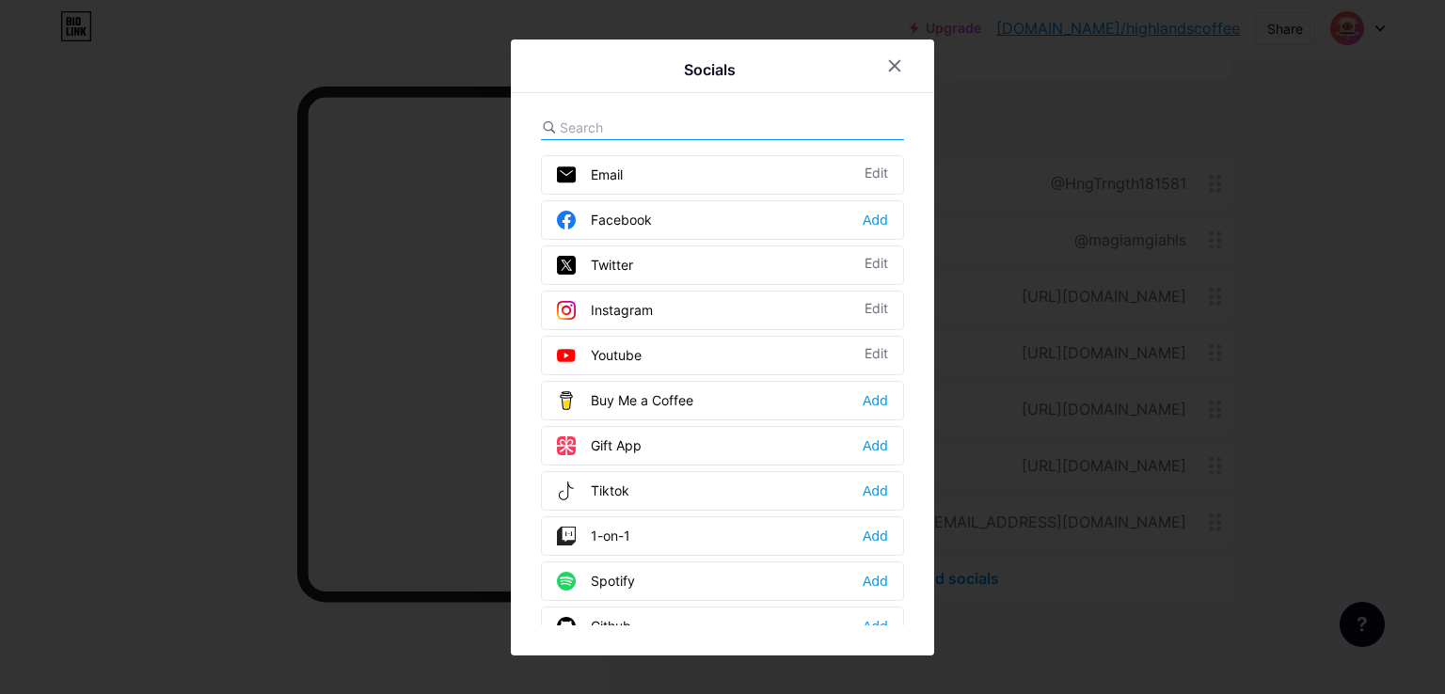
click at [1336, 464] on div at bounding box center [722, 347] width 1445 height 694
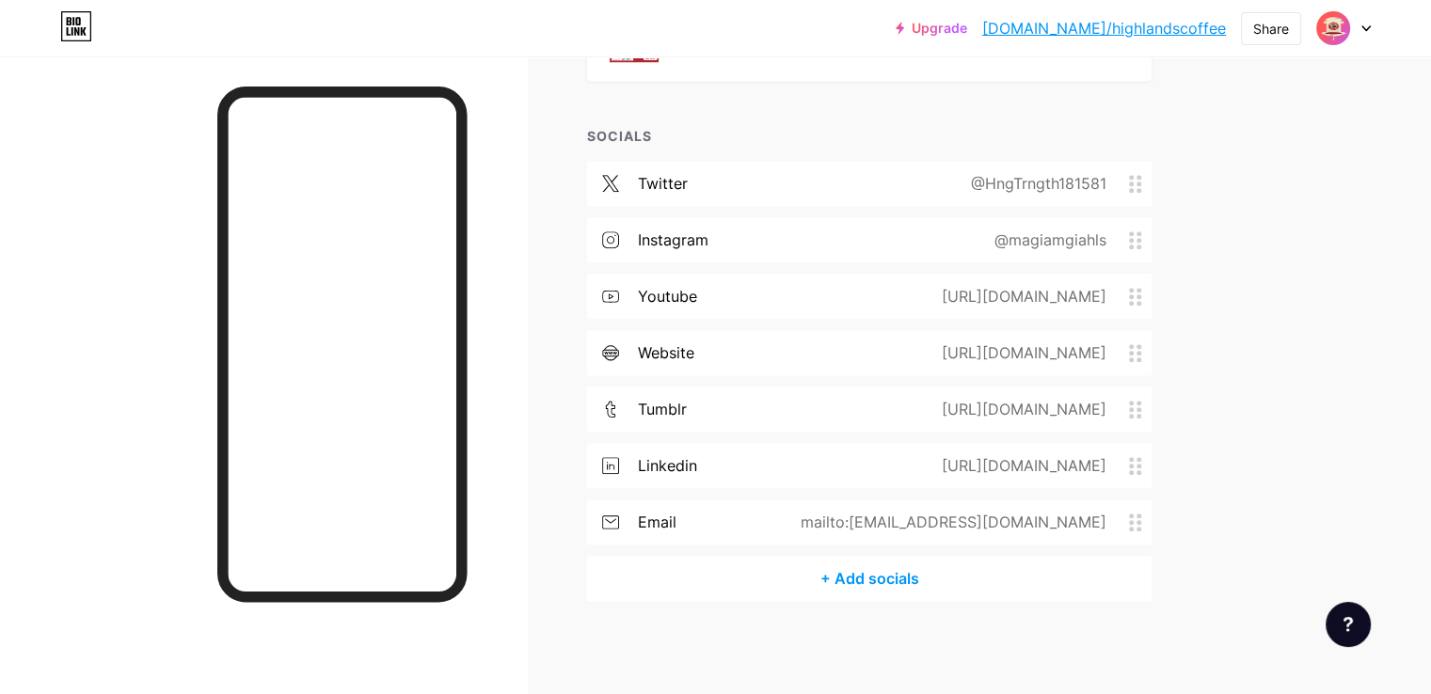
click at [954, 584] on div "+ Add socials" at bounding box center [869, 578] width 565 height 45
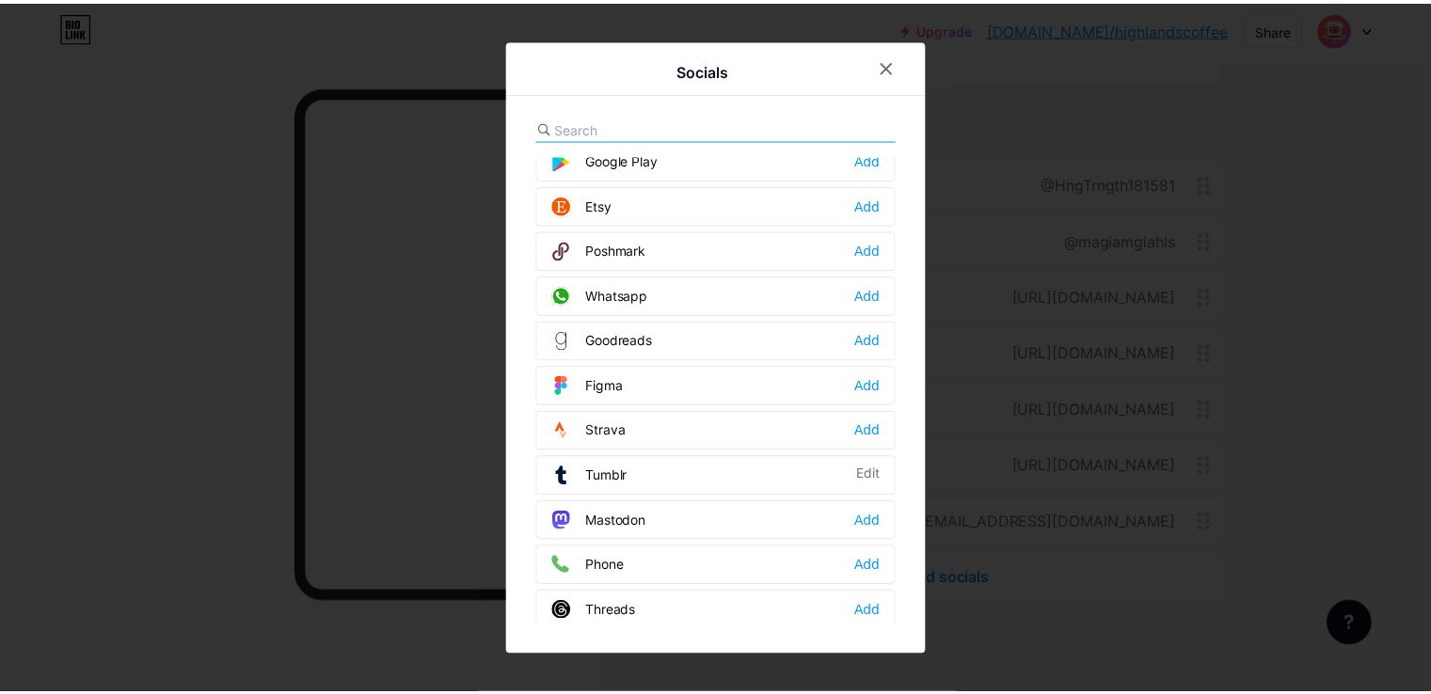
scroll to position [1600, 0]
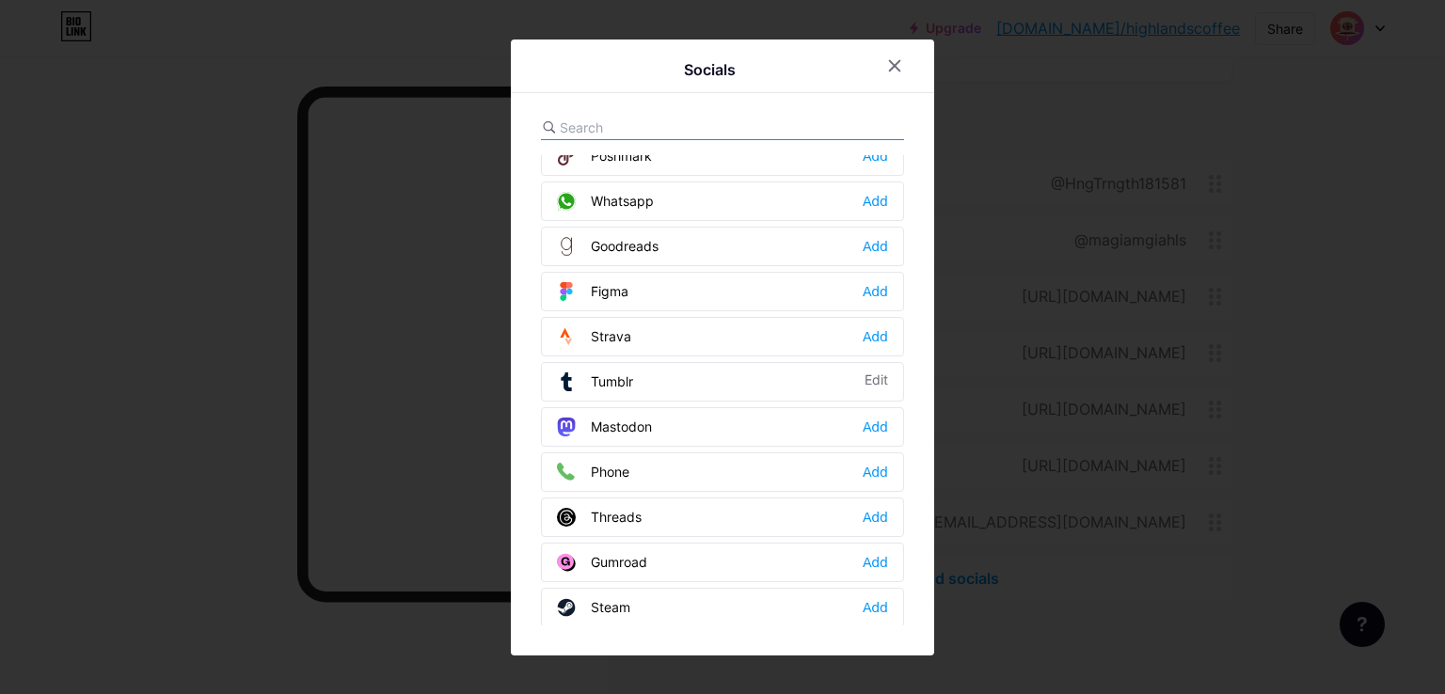
click at [636, 508] on div "Threads" at bounding box center [599, 517] width 85 height 19
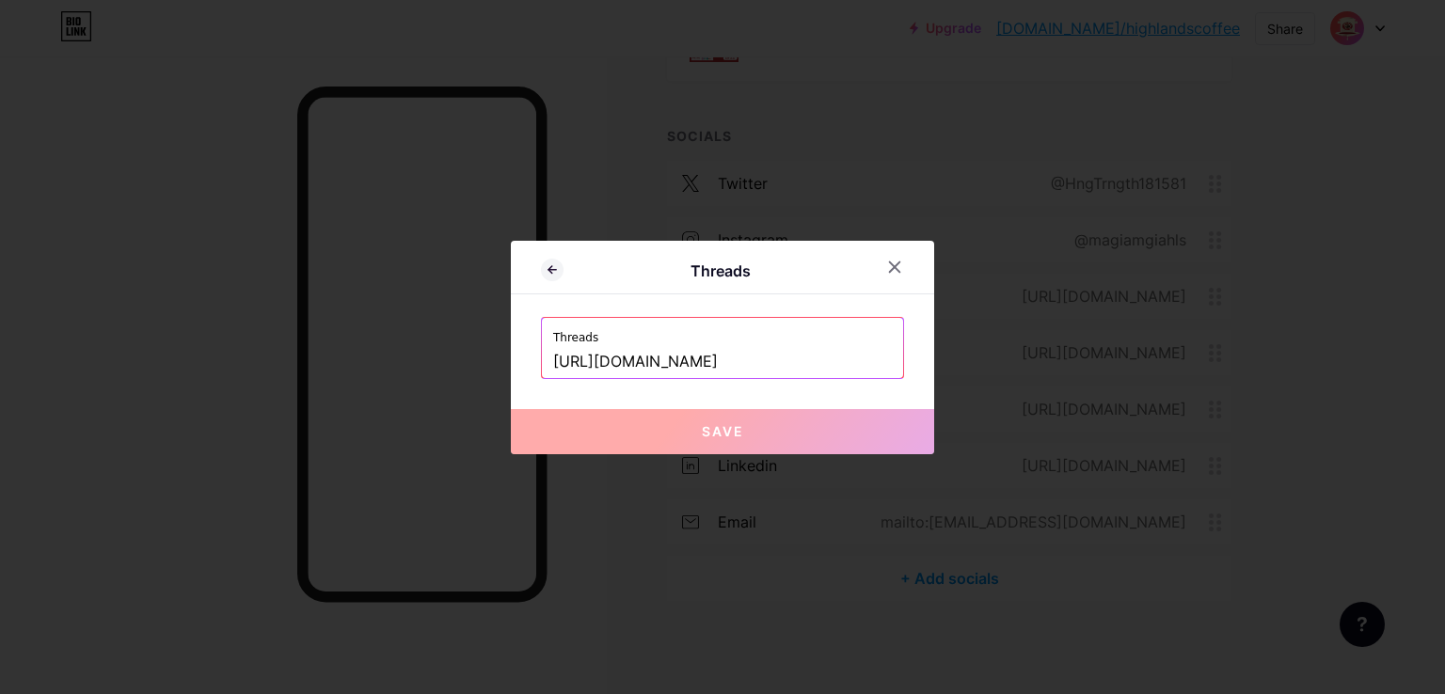
click at [766, 369] on input "https://www.threads.com/@magiamgiahls" at bounding box center [722, 362] width 339 height 32
click at [831, 332] on label "Threads" at bounding box center [722, 332] width 339 height 28
click at [897, 267] on icon at bounding box center [894, 267] width 15 height 15
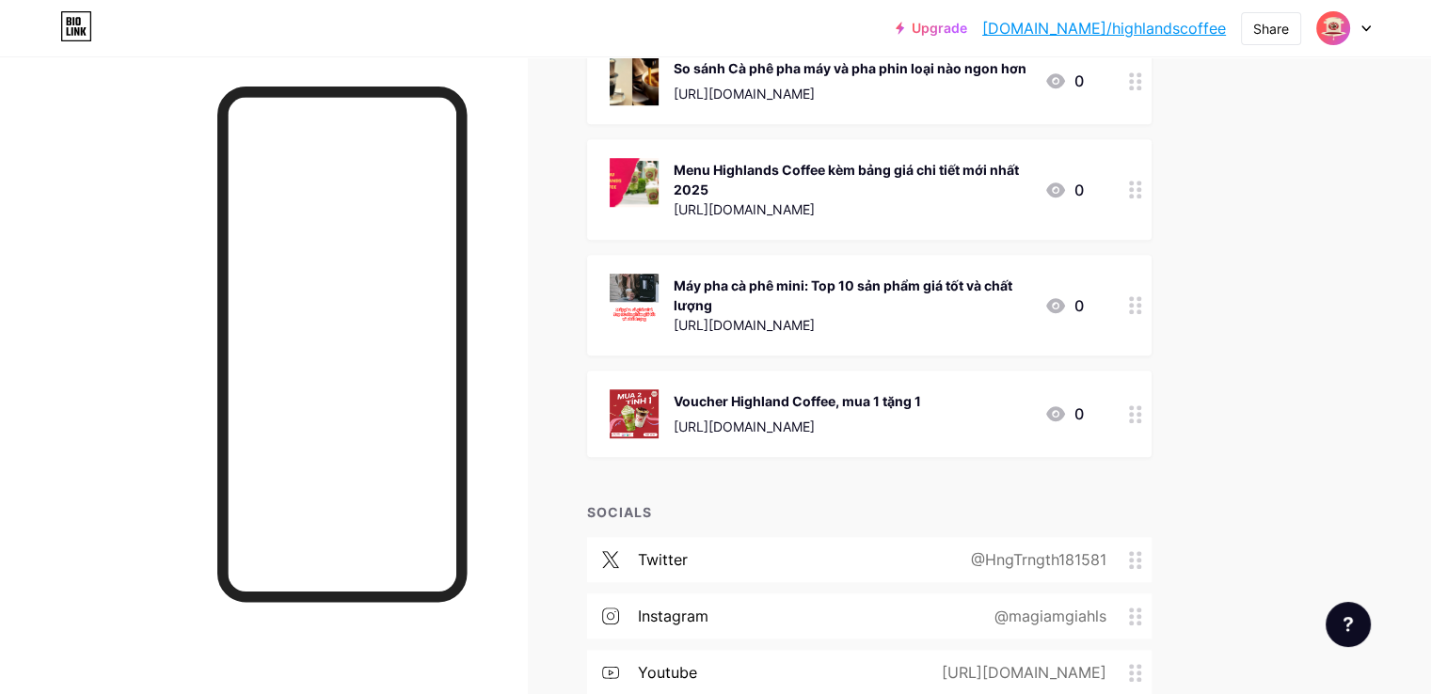
scroll to position [1536, 0]
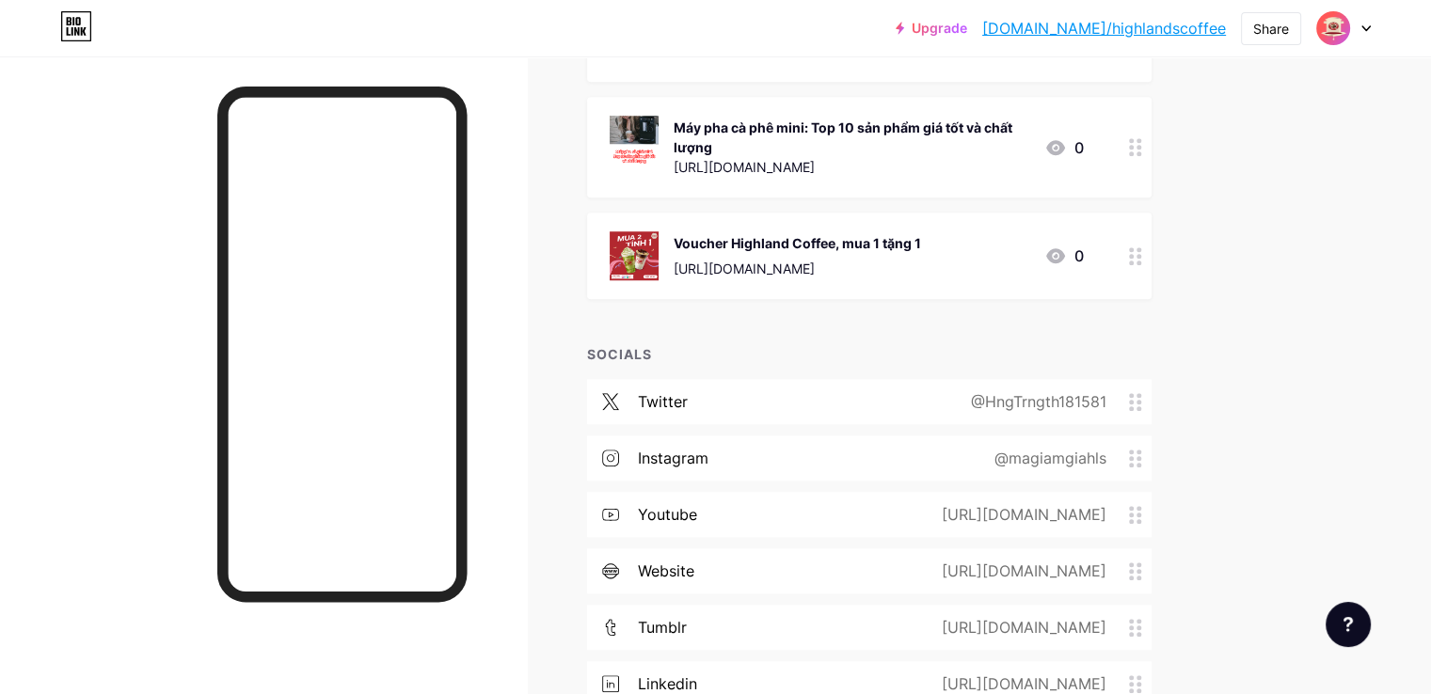
scroll to position [1724, 0]
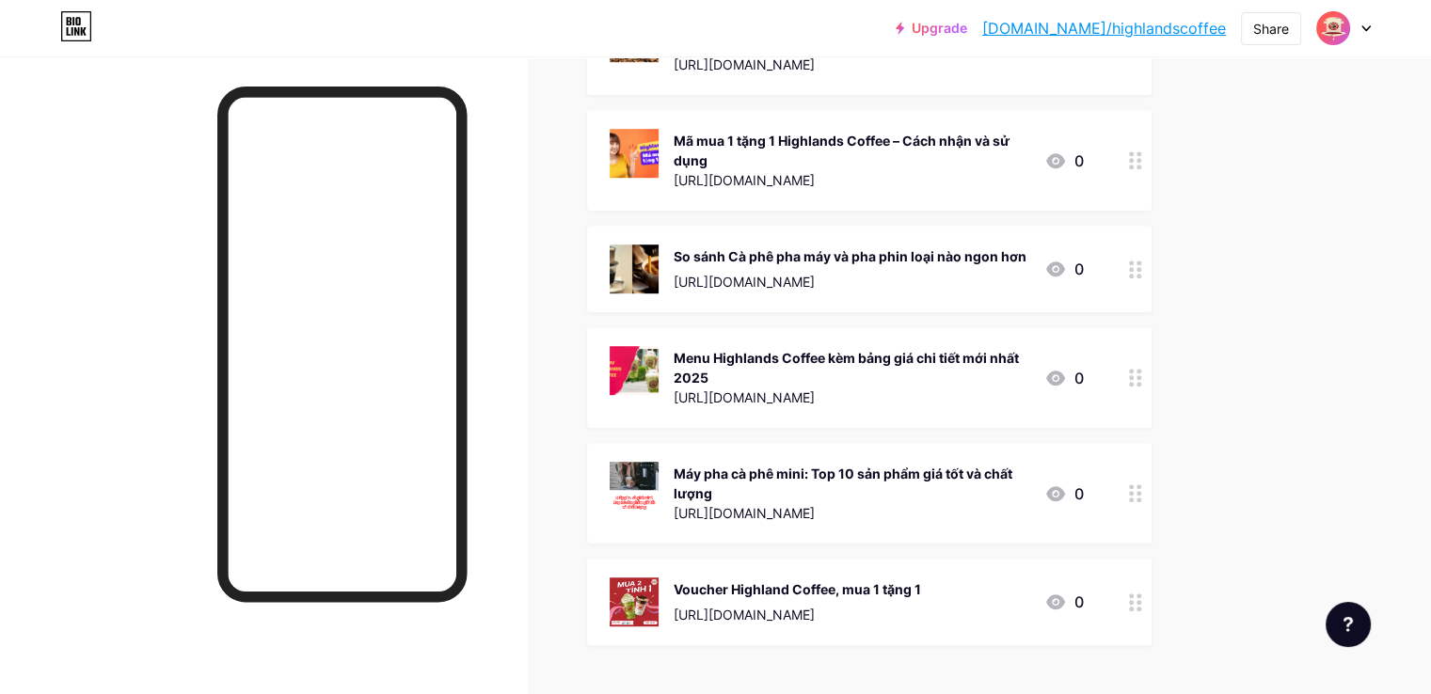
scroll to position [877, 0]
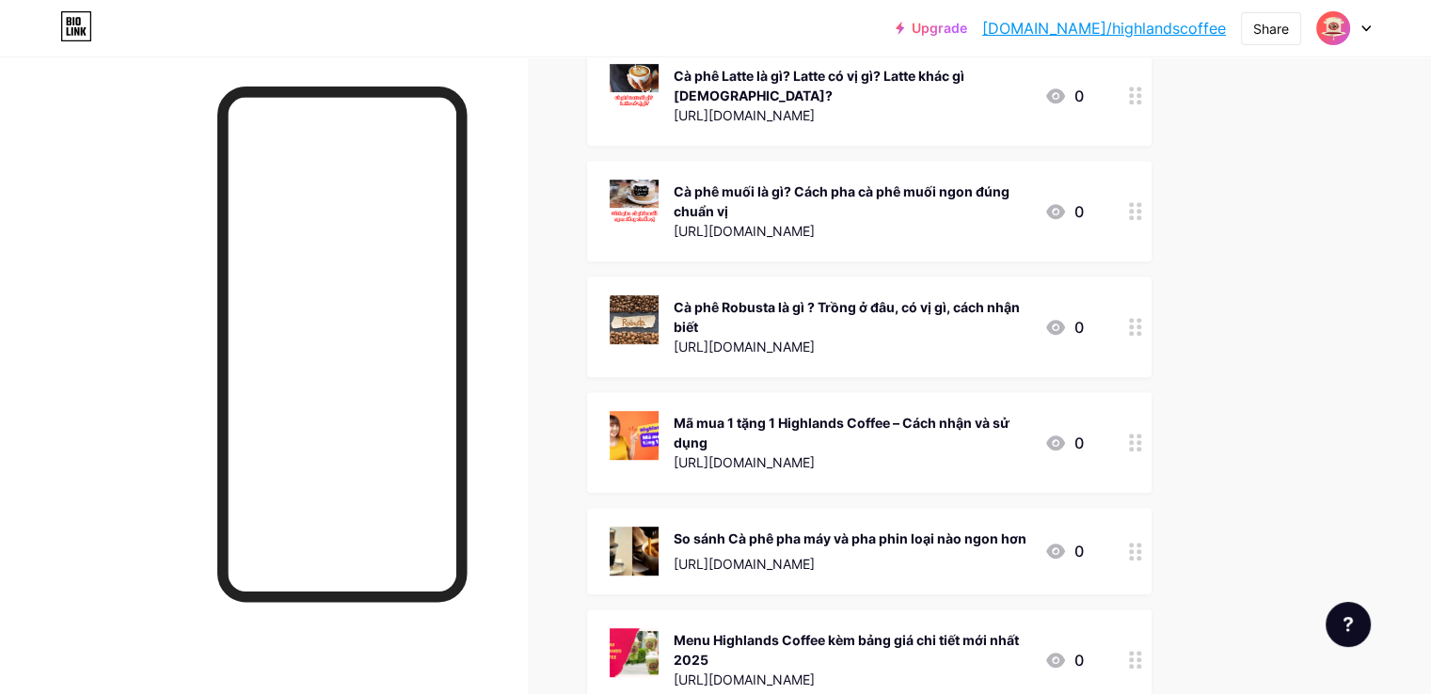
click at [1176, 30] on link "[DOMAIN_NAME]/highlandscoffee" at bounding box center [1104, 28] width 244 height 23
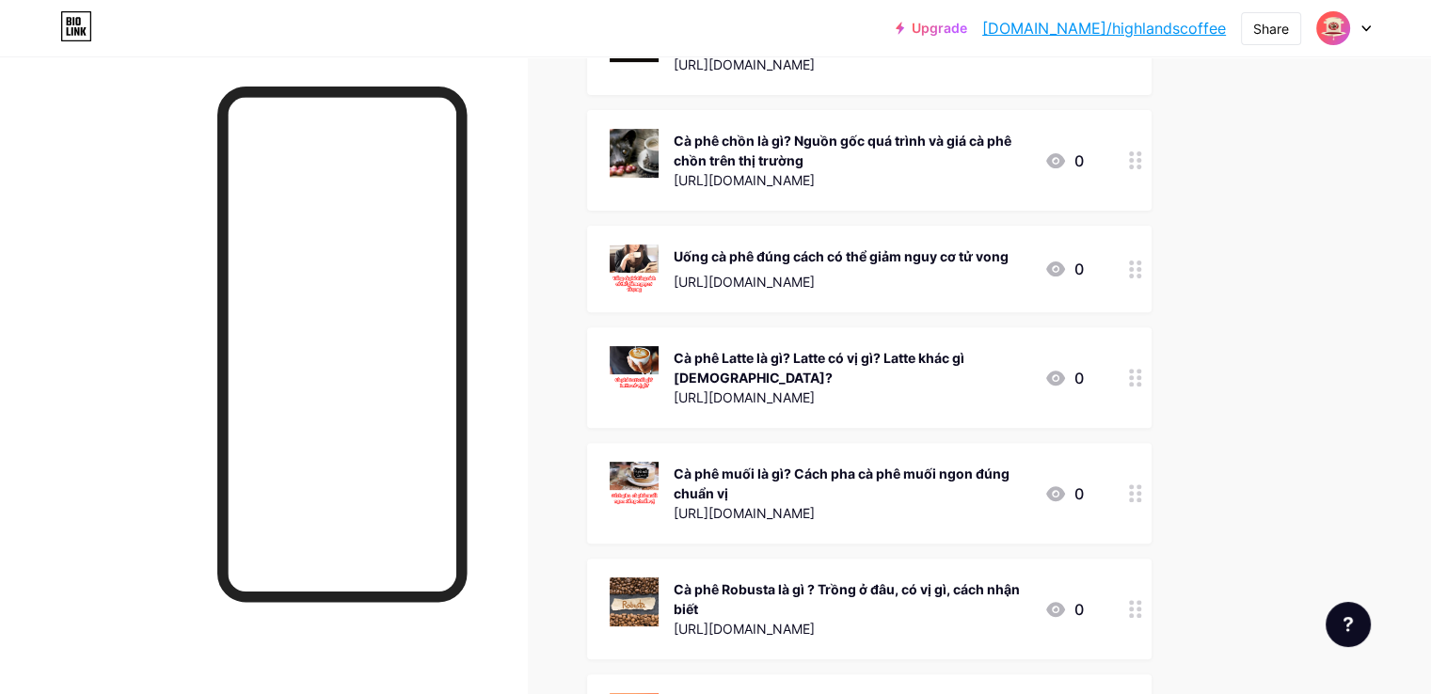
scroll to position [407, 0]
